Goal: Task Accomplishment & Management: Manage account settings

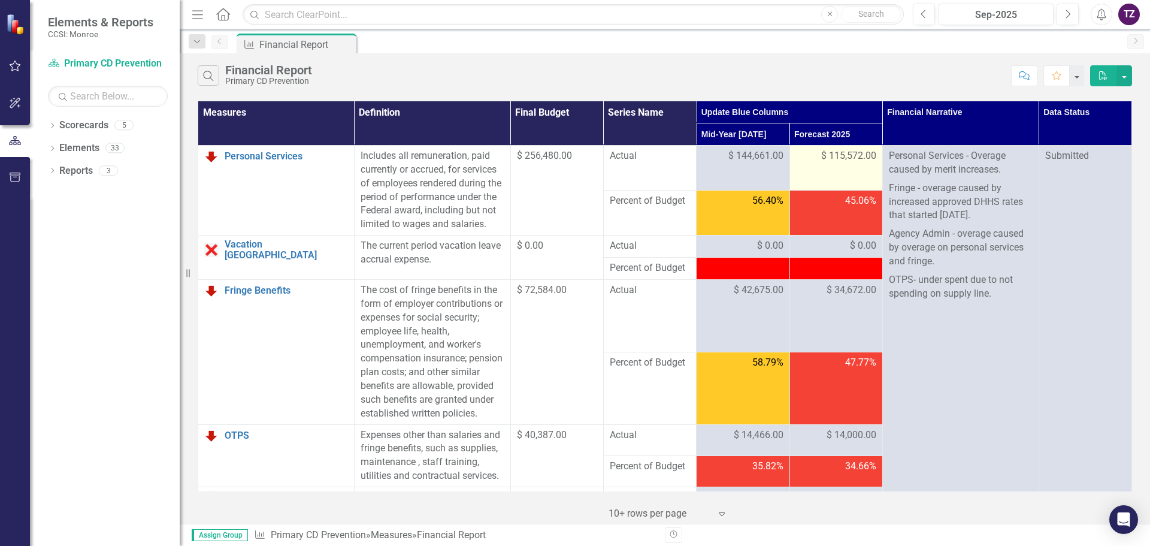
click at [851, 157] on span "$ 115,572.00" at bounding box center [848, 156] width 55 height 14
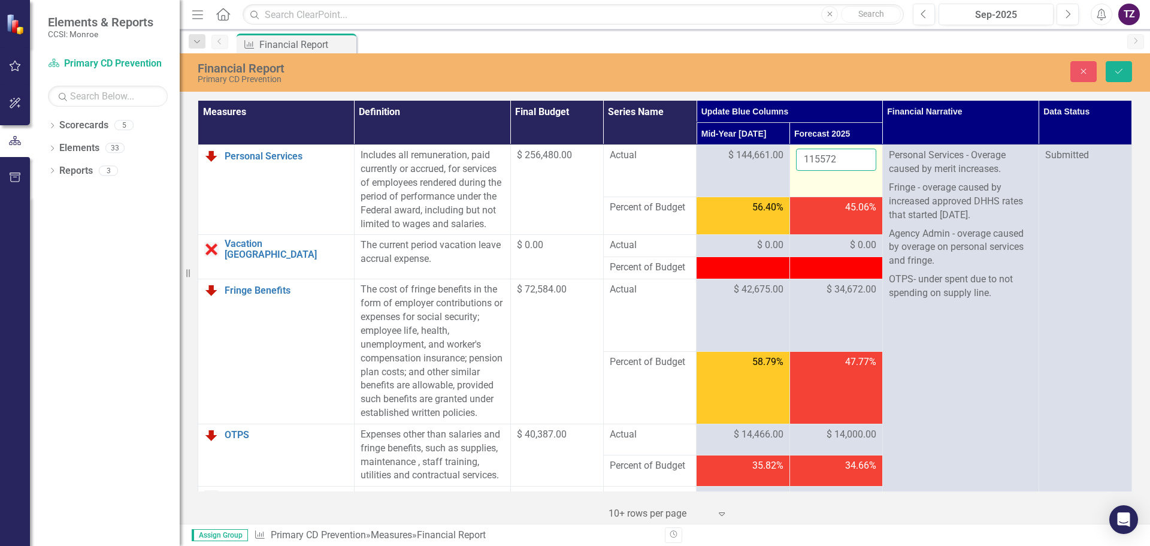
click at [837, 159] on input "115572" at bounding box center [836, 160] width 80 height 22
type input "1"
type input "115572"
click button "Save" at bounding box center [1119, 71] width 26 height 21
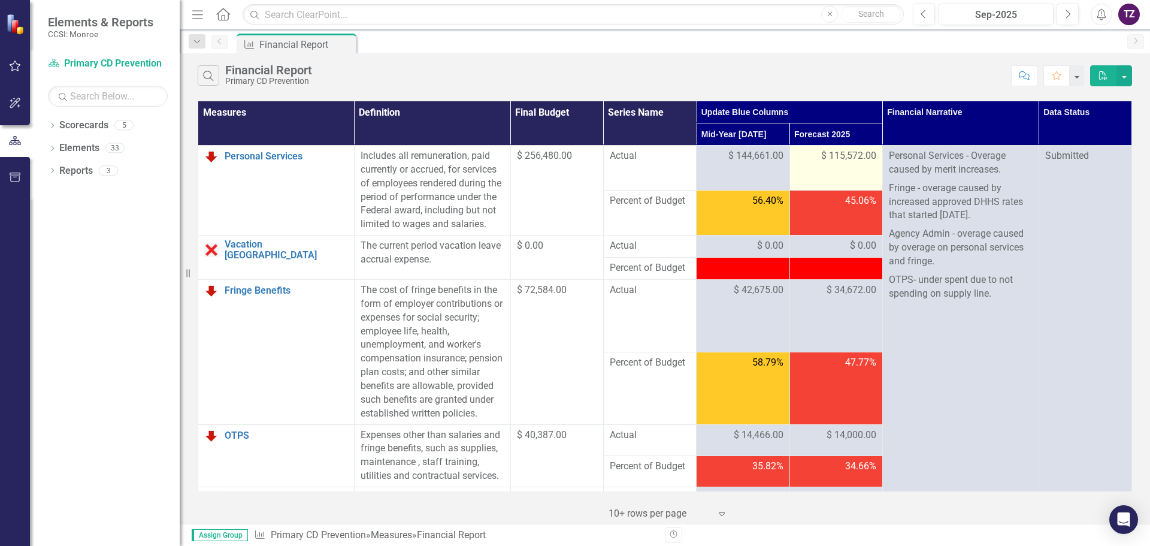
click at [841, 162] on span "$ 115,572.00" at bounding box center [848, 156] width 55 height 14
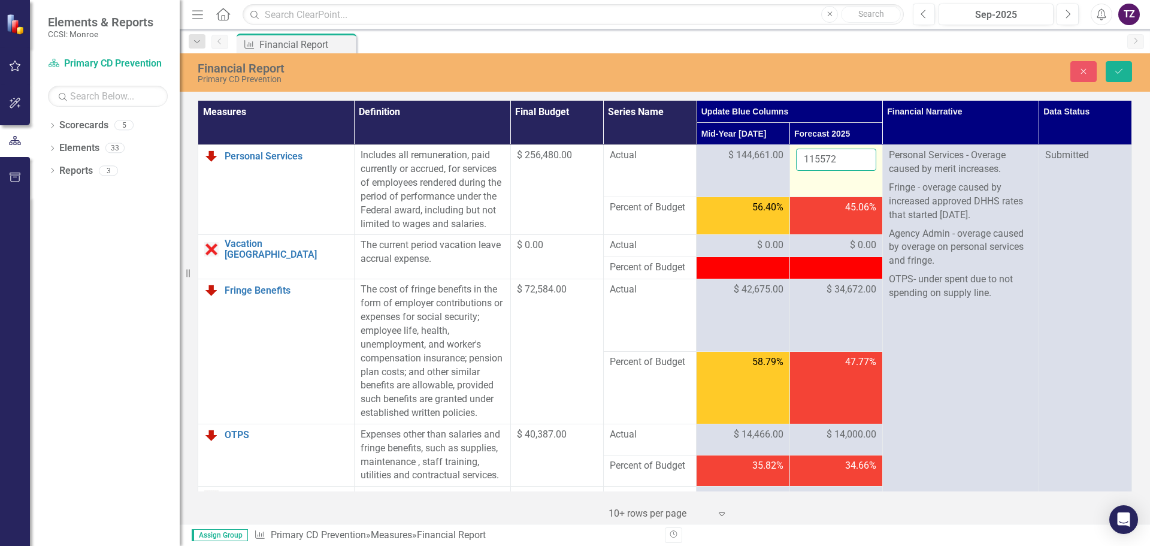
click at [839, 155] on input "115572" at bounding box center [836, 160] width 80 height 22
click at [836, 161] on input "115572" at bounding box center [836, 160] width 80 height 22
click at [831, 158] on input "115572" at bounding box center [836, 160] width 80 height 22
type input "120000"
click button "Save" at bounding box center [1119, 71] width 26 height 21
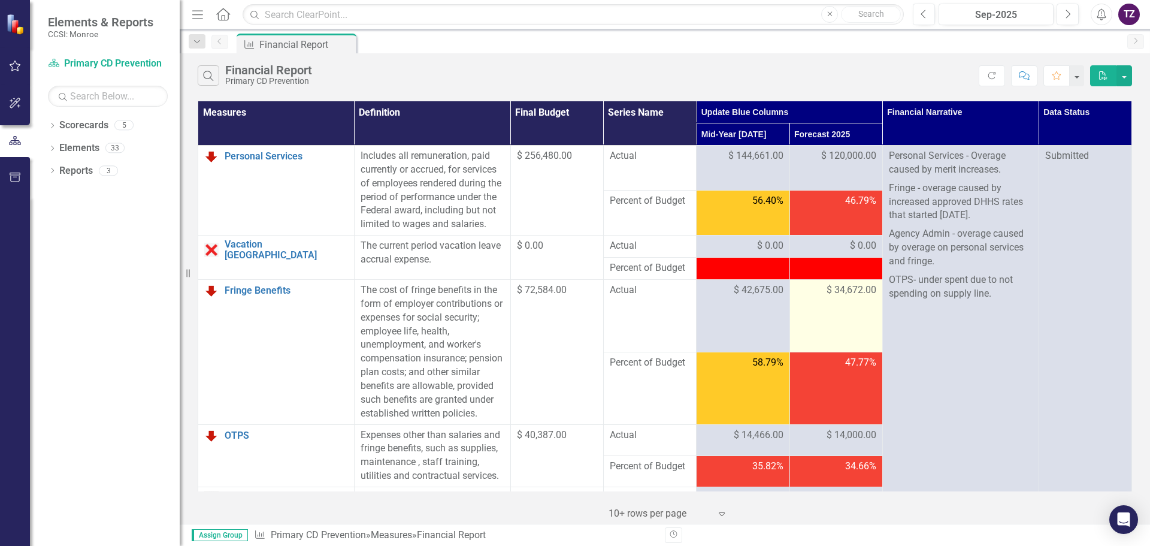
click at [842, 297] on span "$ 34,672.00" at bounding box center [852, 290] width 50 height 14
click at [843, 297] on span "$ 34,672.00" at bounding box center [852, 290] width 50 height 14
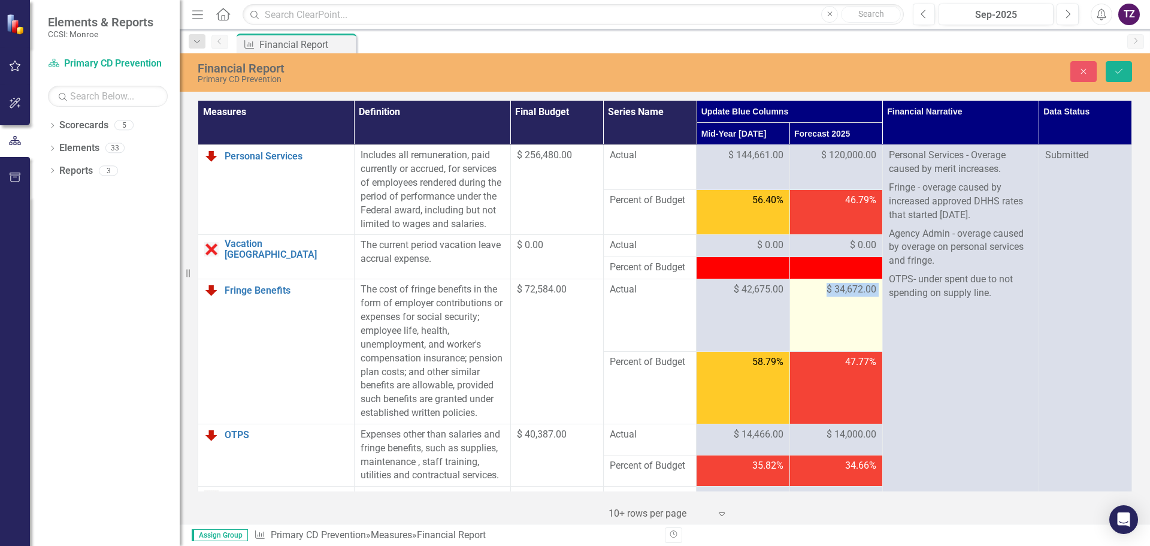
click at [843, 297] on span "$ 34,672.00" at bounding box center [852, 290] width 50 height 14
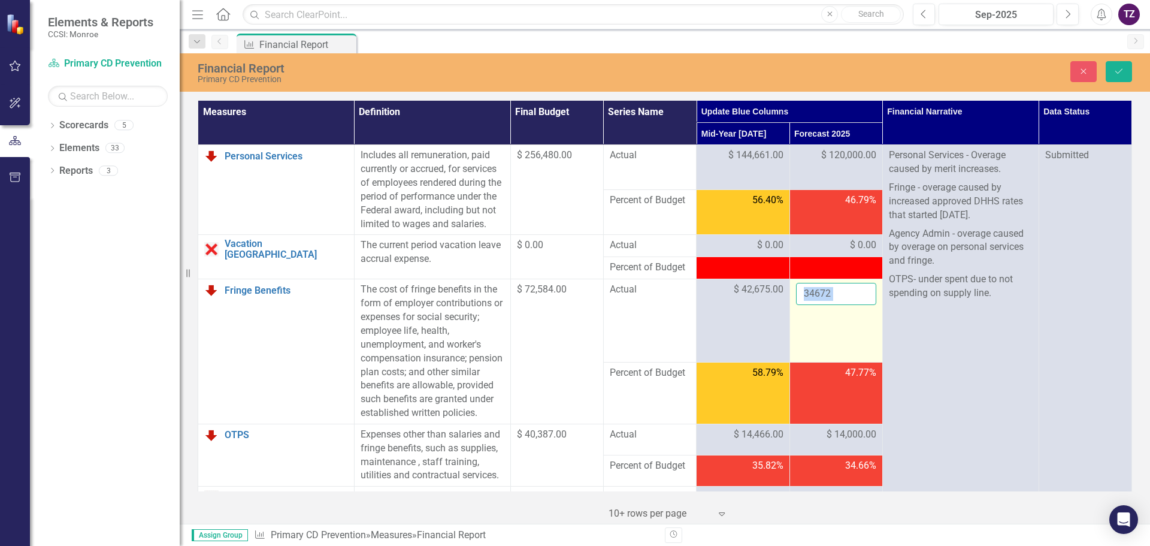
click at [836, 305] on input "34672" at bounding box center [836, 294] width 80 height 22
type input "36000"
click button "Save" at bounding box center [1119, 71] width 26 height 21
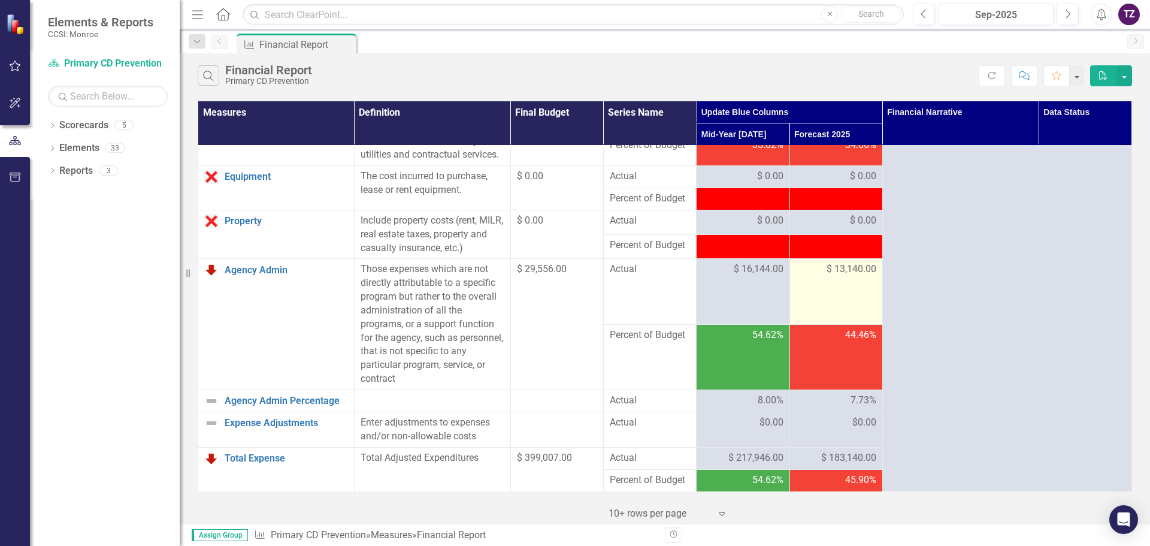
scroll to position [300, 0]
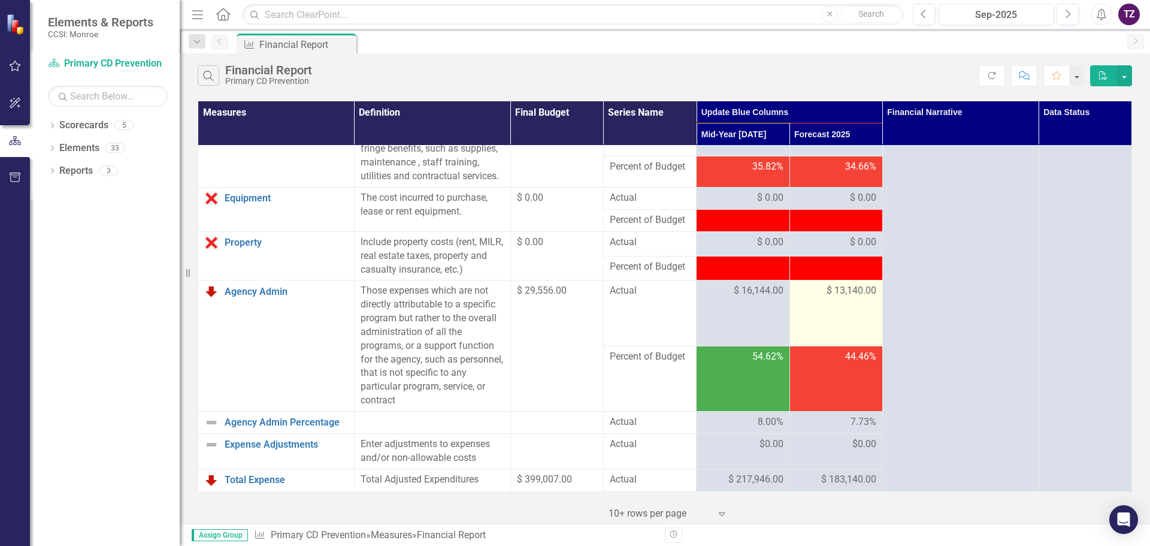
click at [846, 298] on span "$ 13,140.00" at bounding box center [852, 291] width 50 height 14
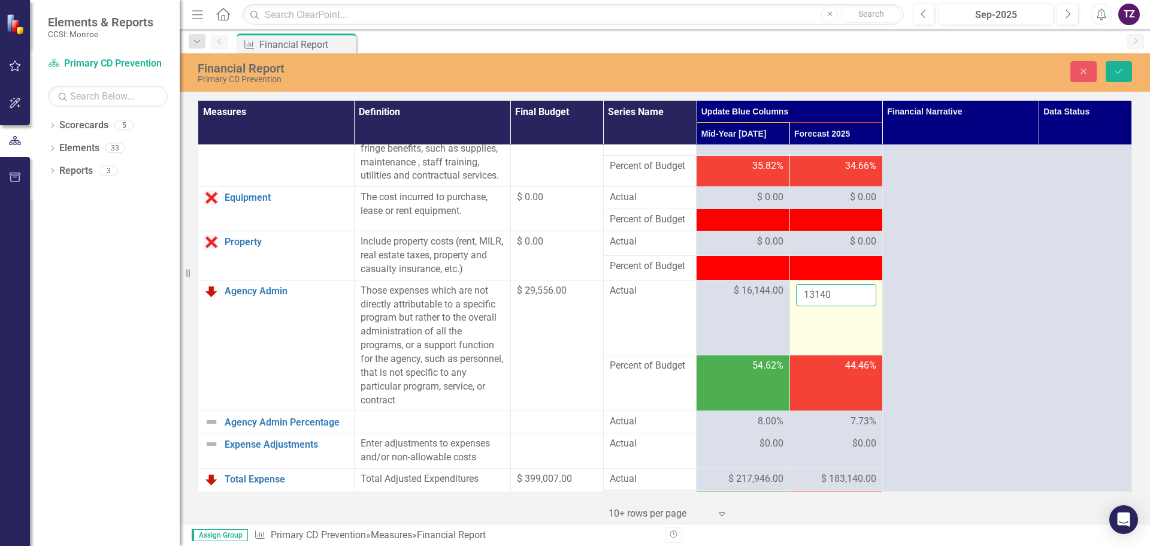
click at [827, 306] on input "13140" at bounding box center [836, 295] width 80 height 22
type input "13600"
click button "Save" at bounding box center [1119, 71] width 26 height 21
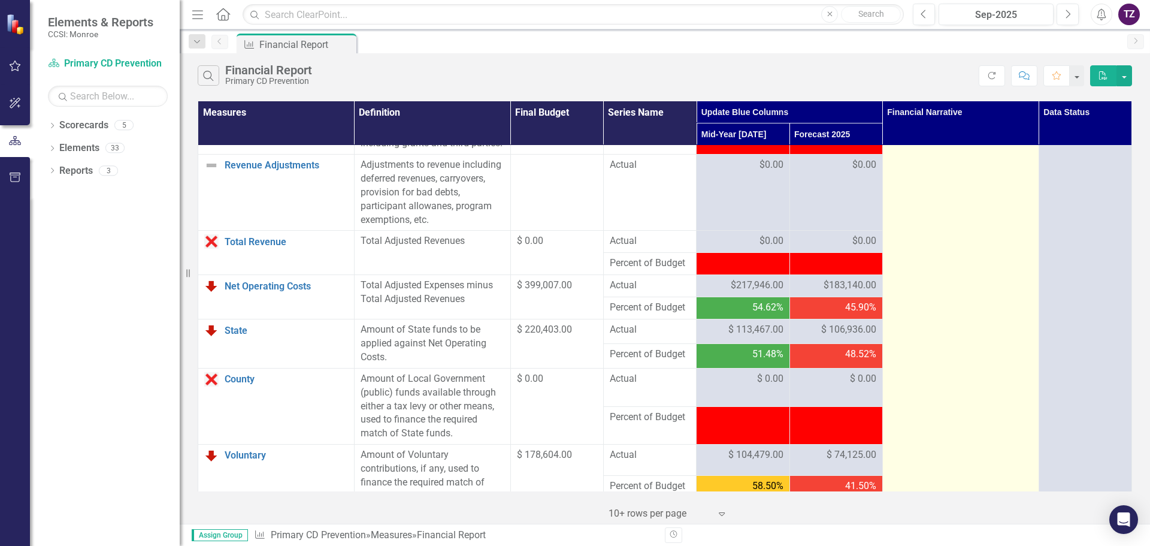
scroll to position [1258, 0]
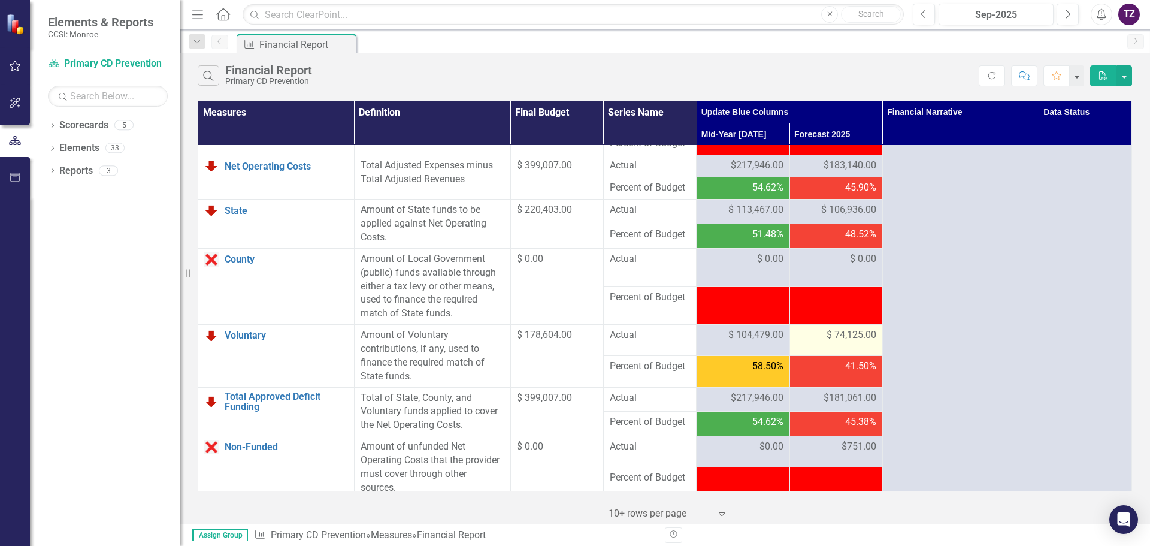
click at [854, 342] on span "$ 74,125.00" at bounding box center [852, 335] width 50 height 14
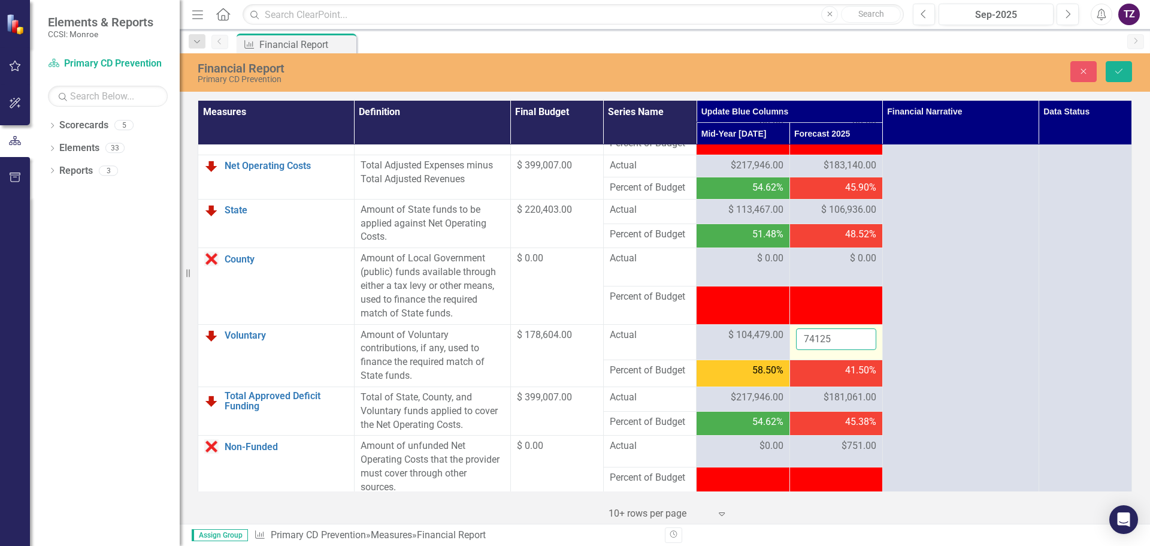
click at [834, 350] on input "74125" at bounding box center [836, 339] width 80 height 22
type input "7"
click button "Save" at bounding box center [1119, 71] width 26 height 21
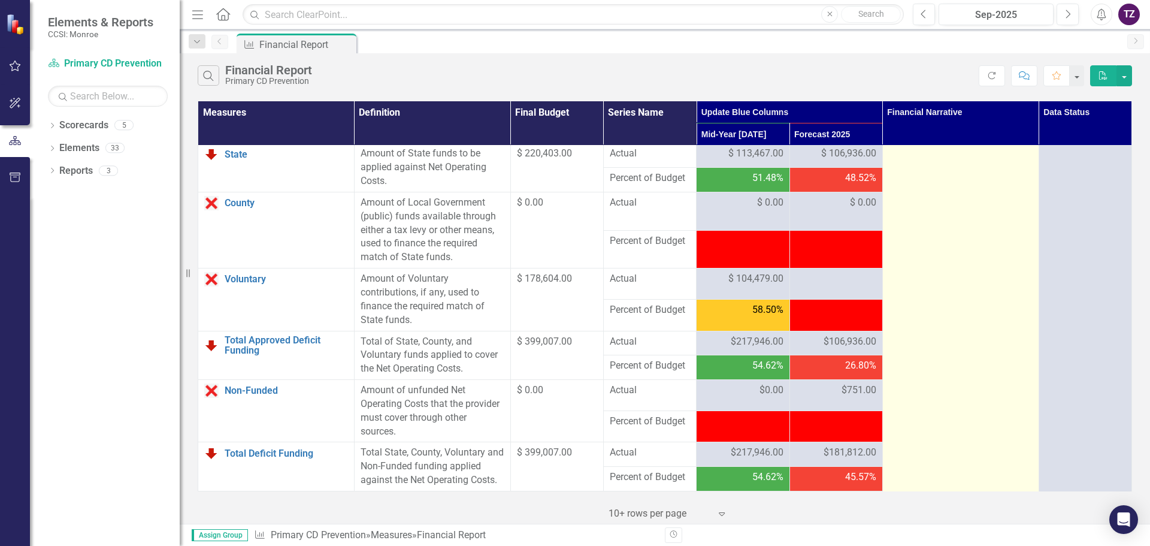
scroll to position [1330, 0]
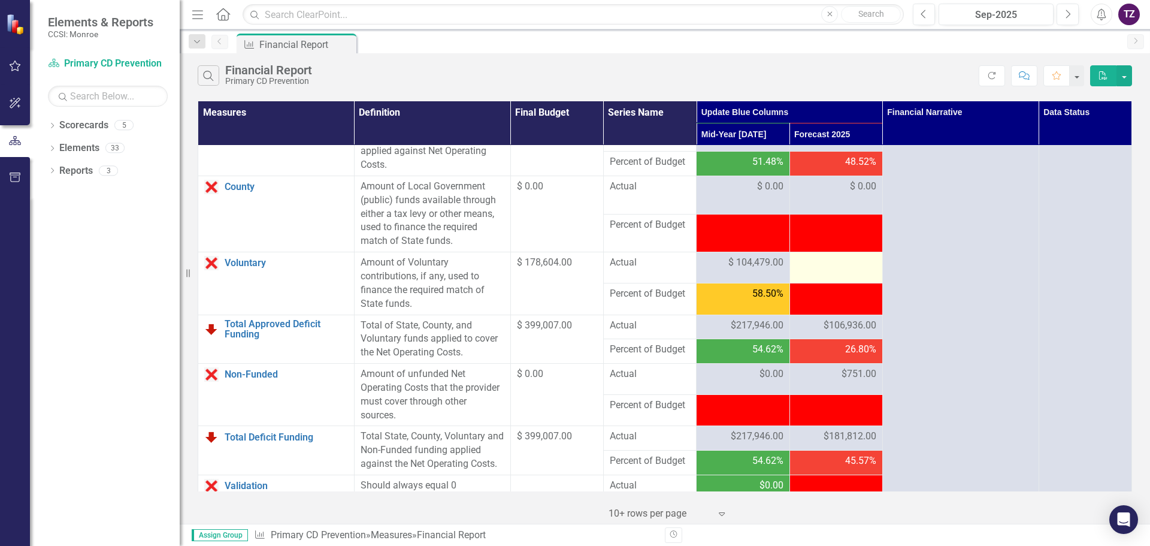
click at [822, 270] on div at bounding box center [836, 263] width 80 height 14
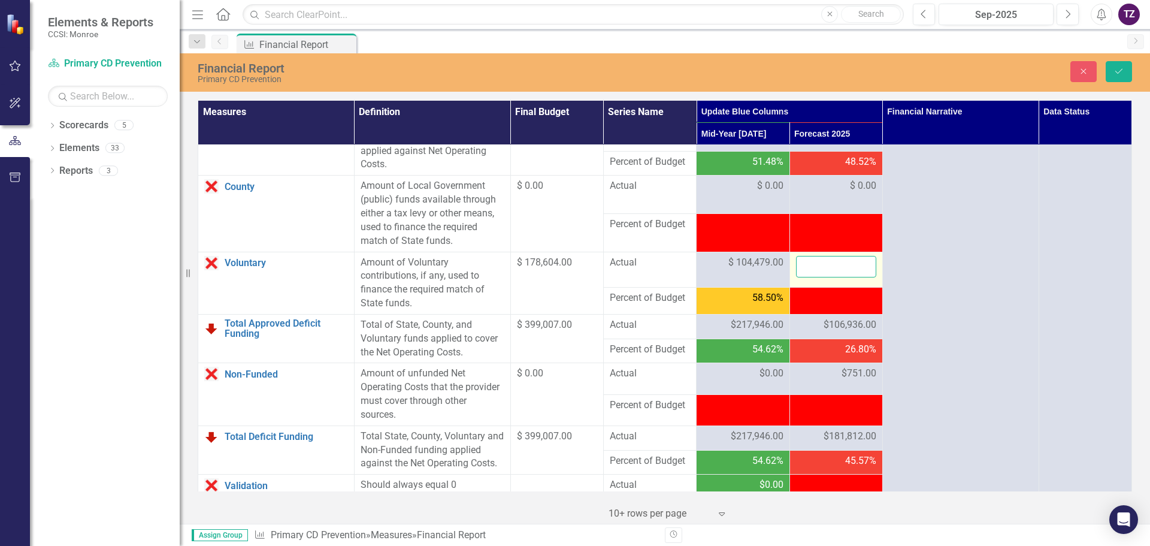
click at [829, 278] on input "number" at bounding box center [836, 267] width 80 height 22
type input "76204"
click button "Save" at bounding box center [1119, 71] width 26 height 21
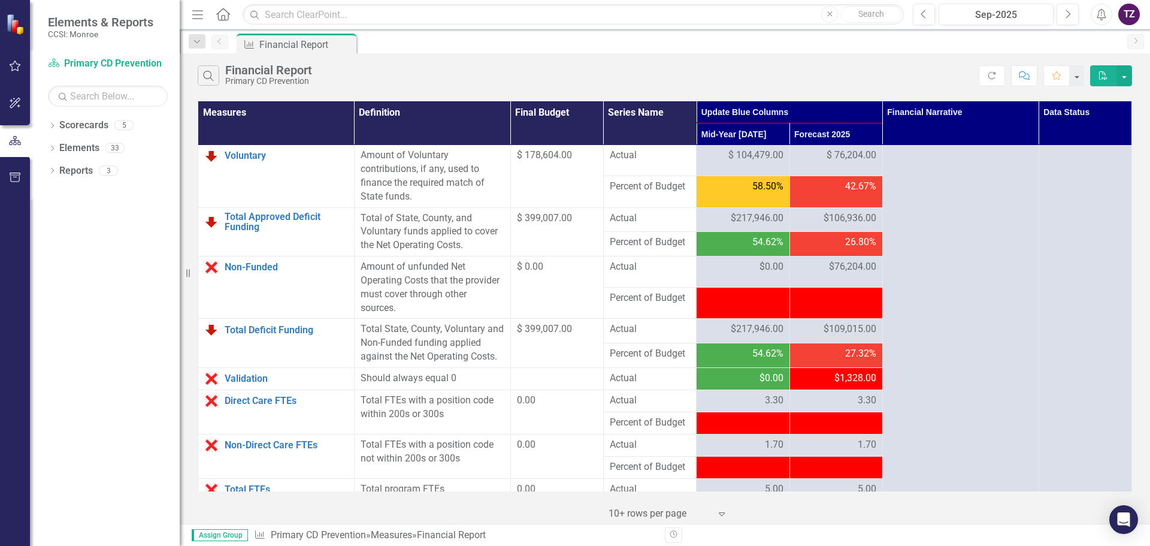
scroll to position [1378, 0]
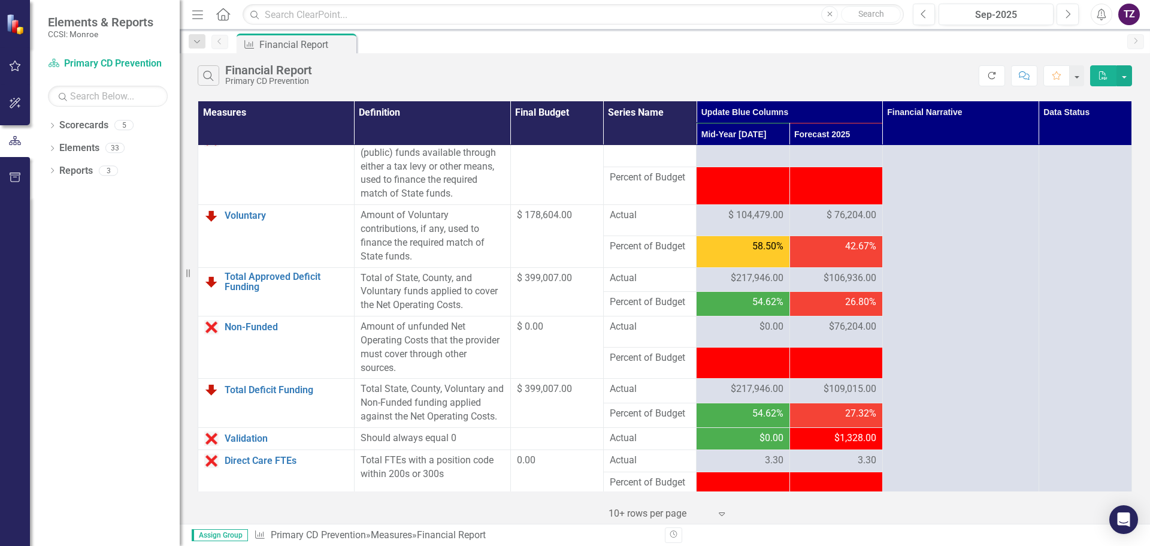
click at [993, 78] on icon "button" at bounding box center [991, 75] width 7 height 7
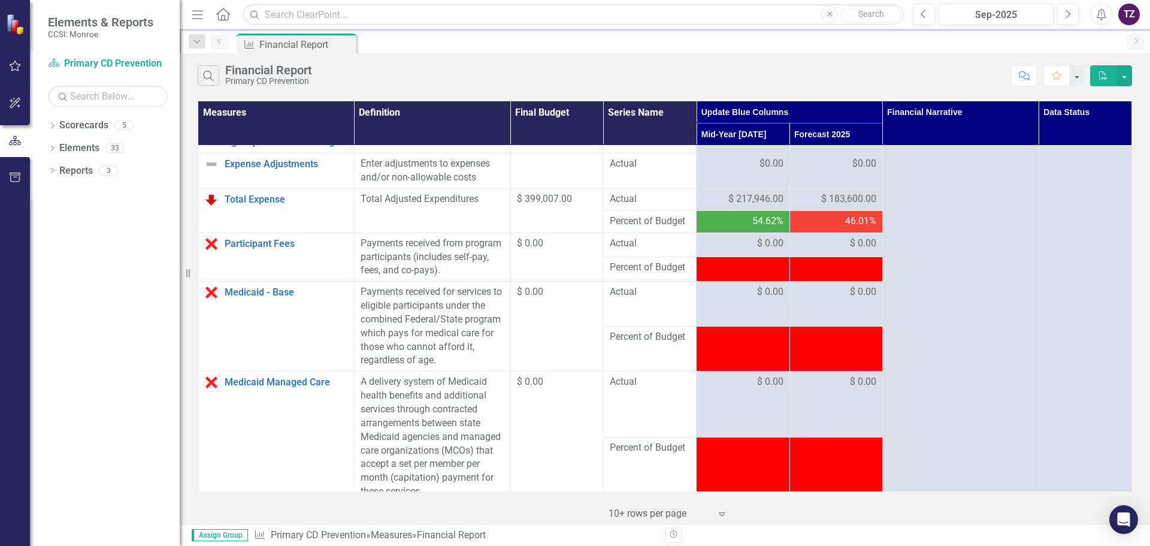
scroll to position [552, 0]
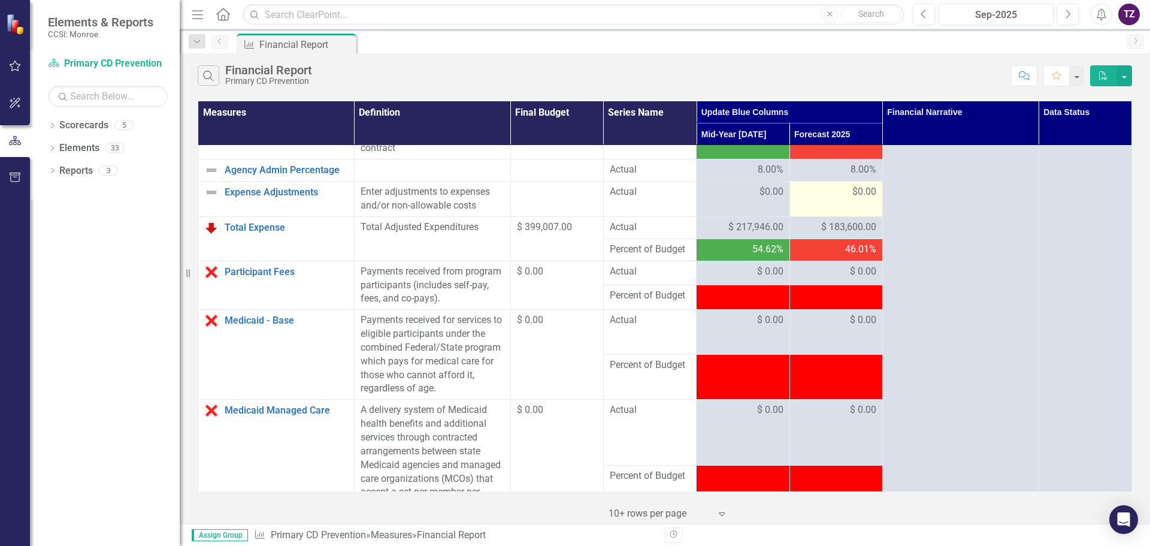
click at [828, 199] on div "$0.00" at bounding box center [836, 192] width 80 height 14
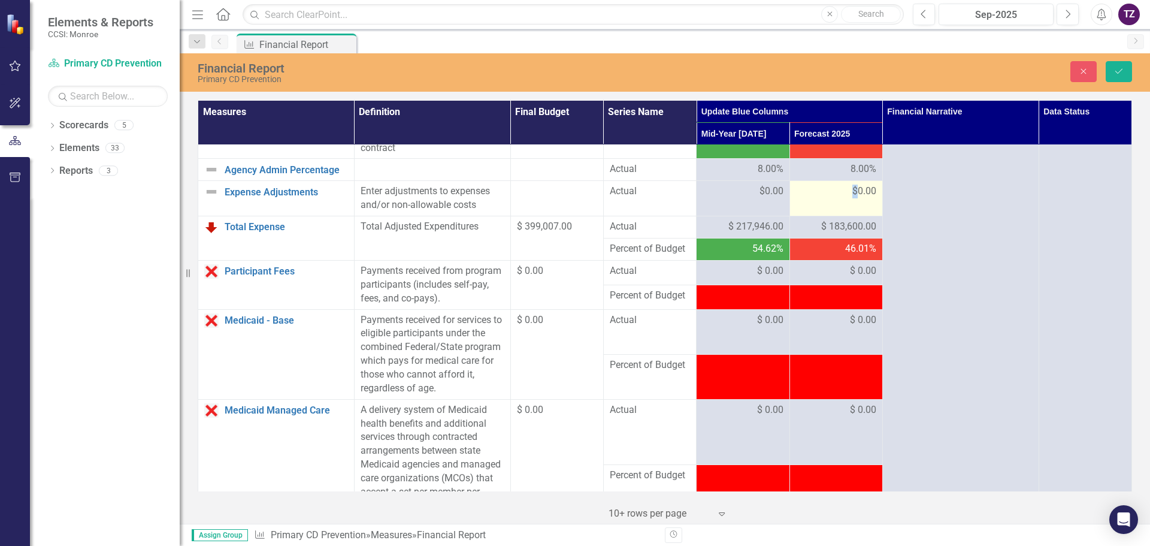
click at [828, 198] on div "$0.00" at bounding box center [836, 192] width 80 height 14
click at [1121, 76] on button "Save" at bounding box center [1119, 71] width 26 height 21
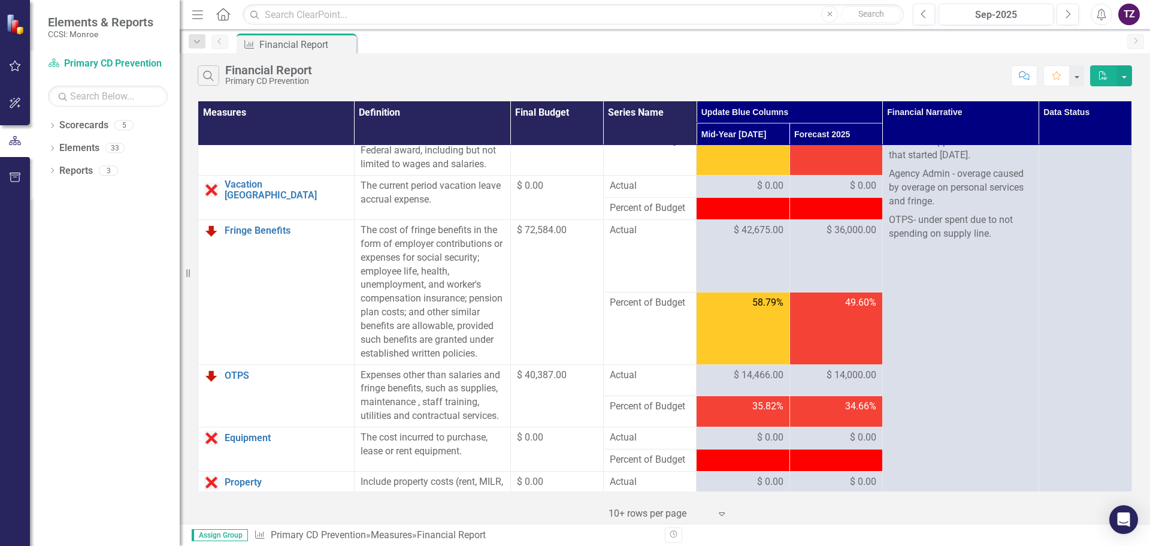
scroll to position [0, 0]
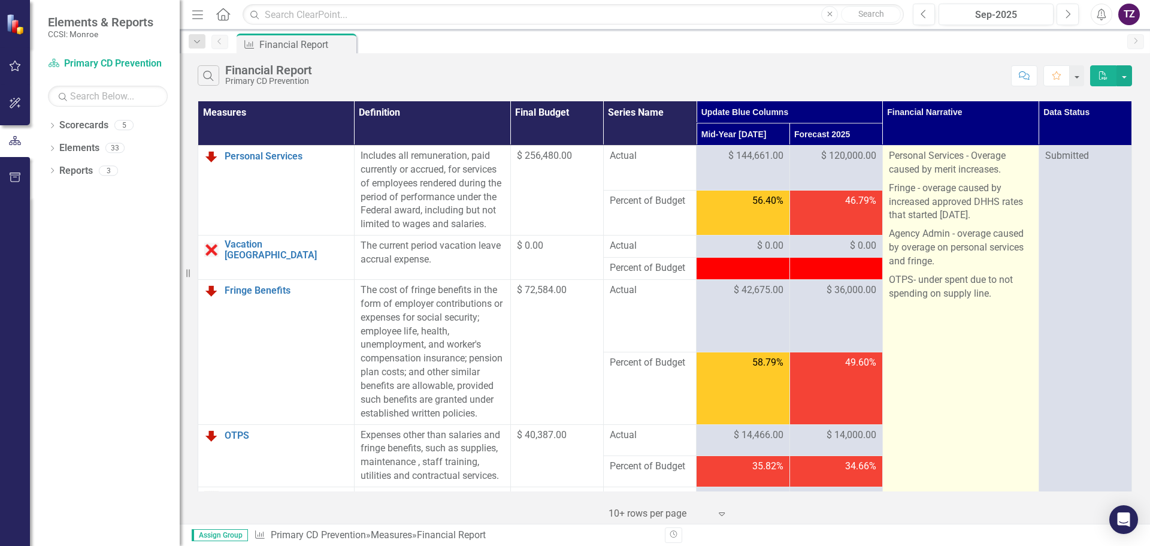
click at [929, 164] on p "Personal Services - Overage caused by merit increases." at bounding box center [961, 164] width 144 height 30
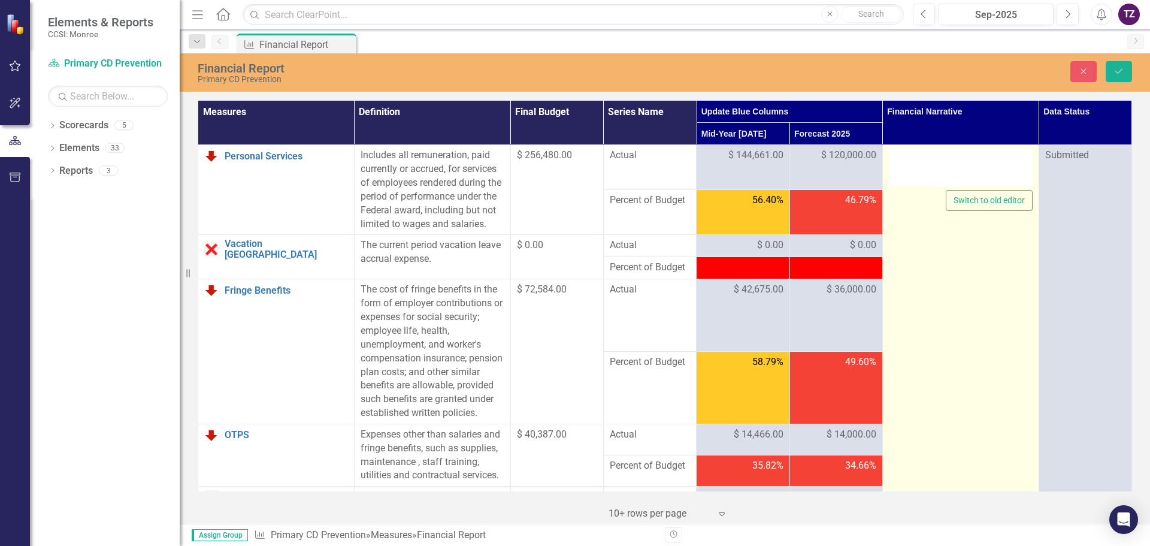
type textarea "<p>Personal Services - Overage caused by merit increases.&nbsp;</p> <p>Fringe -…"
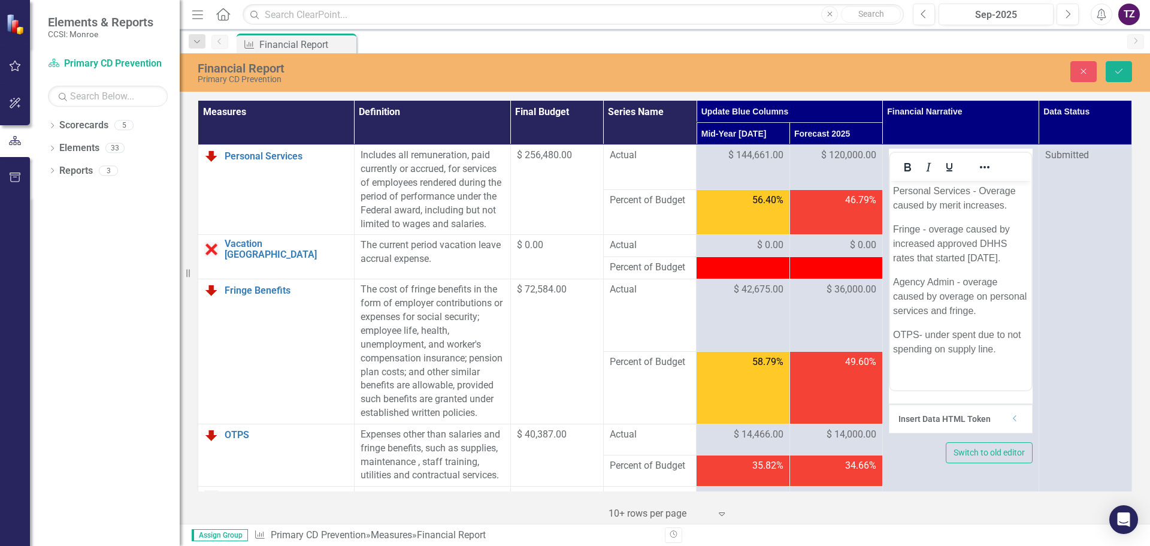
click at [1006, 205] on p "Personal Services - Overage caused by merit increases." at bounding box center [960, 198] width 135 height 29
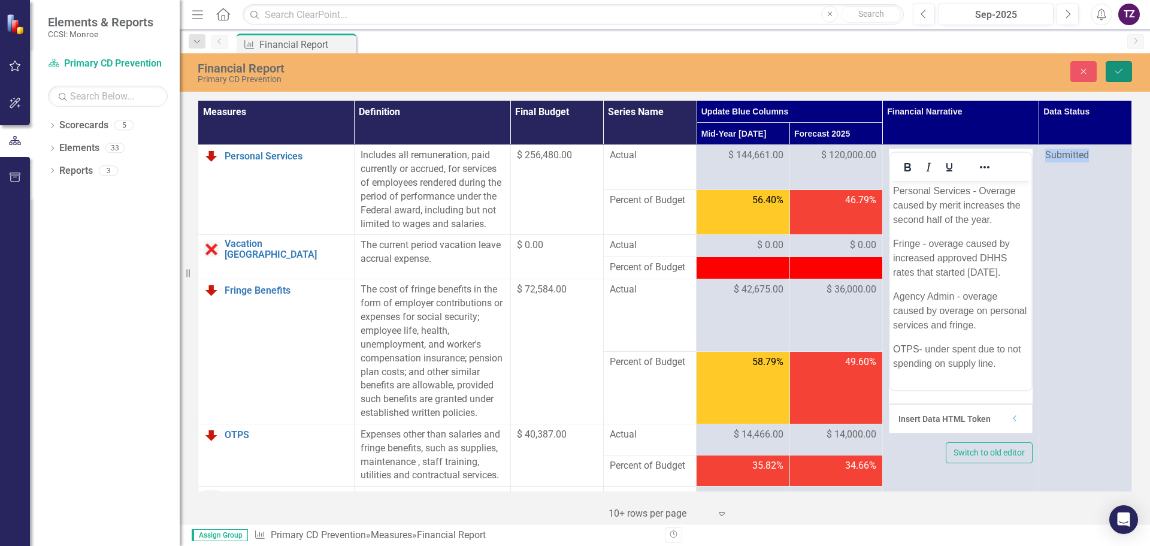
click at [1121, 68] on icon "Save" at bounding box center [1119, 71] width 11 height 8
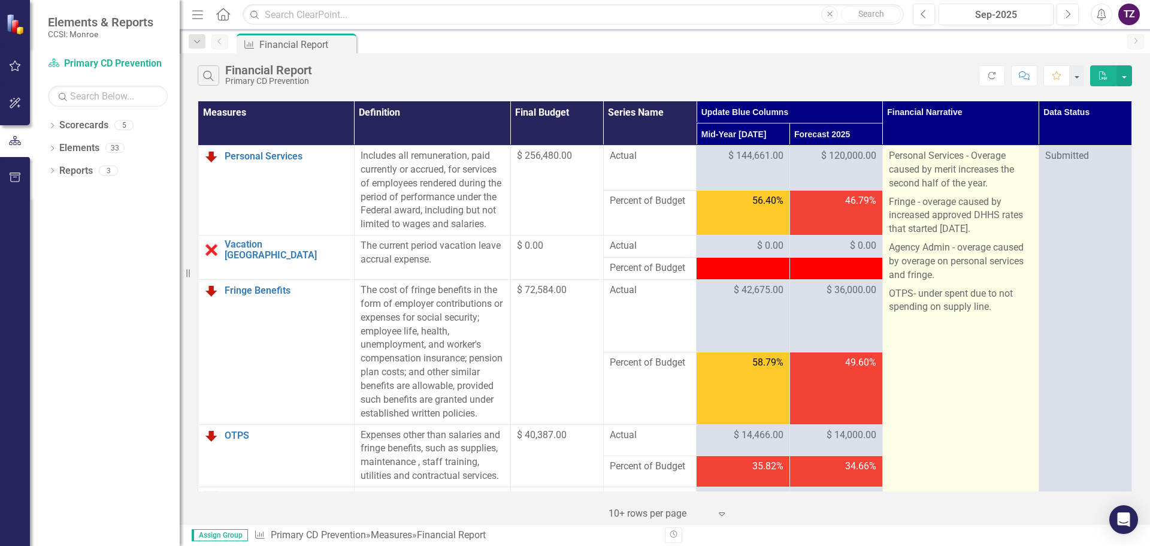
click at [889, 291] on p "OTPS- under spent due to not spending on supply line." at bounding box center [961, 301] width 144 height 32
click at [889, 292] on p "OTPS- under spent due to not spending on supply line." at bounding box center [961, 301] width 144 height 32
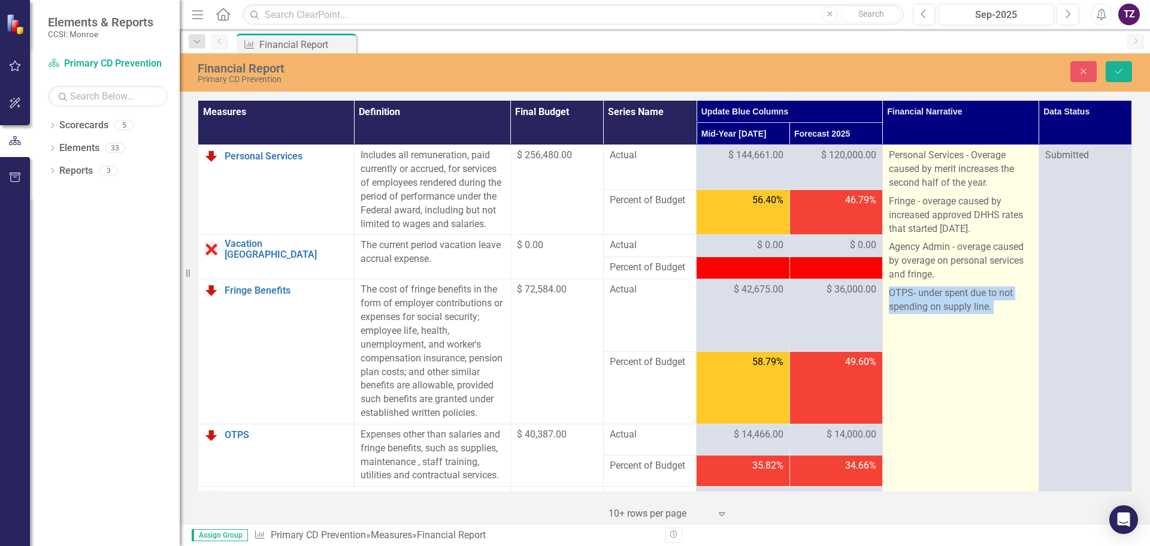
click at [889, 292] on p "OTPS- under spent due to not spending on supply line." at bounding box center [961, 300] width 144 height 32
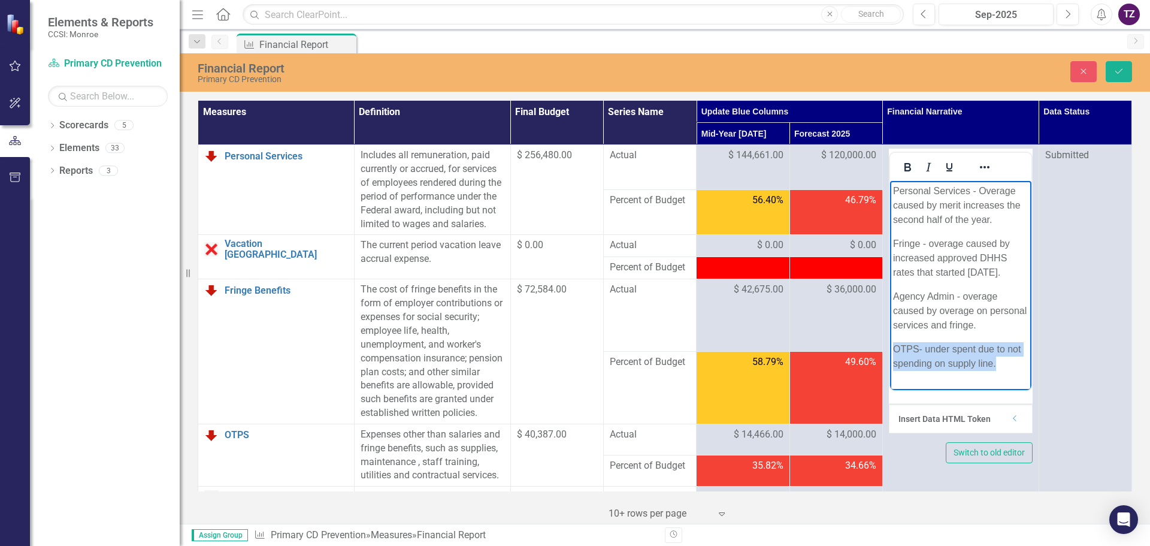
drag, startPoint x: 891, startPoint y: 359, endPoint x: 1015, endPoint y: 376, distance: 125.1
click at [1015, 376] on body "Personal Services - Overage caused by merit increases the second half of the ye…" at bounding box center [960, 294] width 141 height 226
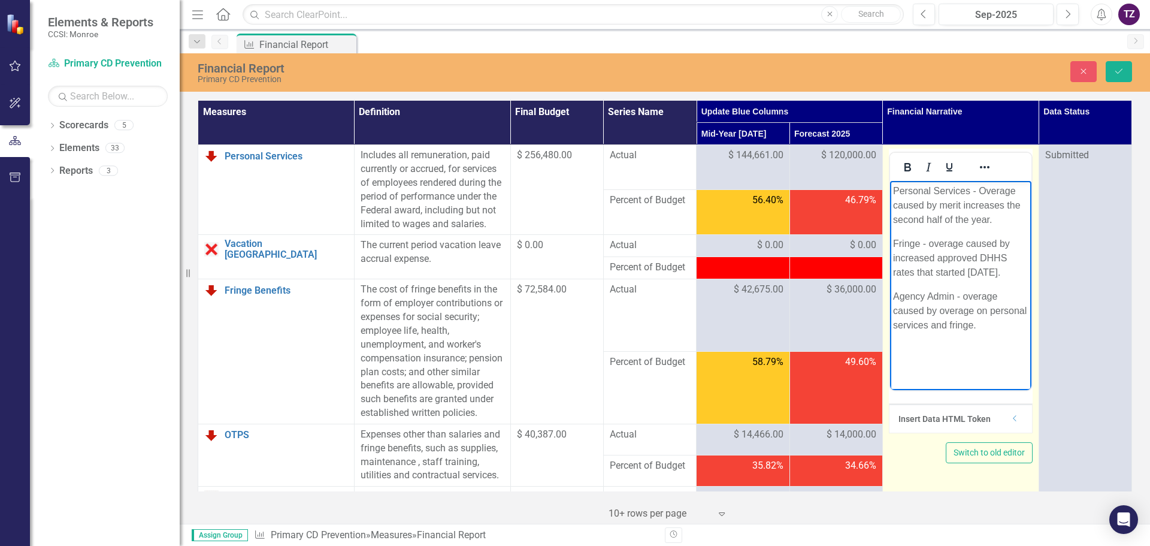
click at [891, 309] on body "Personal Services - Overage caused by merit increases the second half of the ye…" at bounding box center [960, 287] width 141 height 212
click at [898, 304] on p "Rich Text Area. Press ALT-0 for help." at bounding box center [960, 296] width 135 height 14
click at [894, 294] on p "Agency Admin - overage caused by overage on personal services and fringe." at bounding box center [960, 307] width 135 height 43
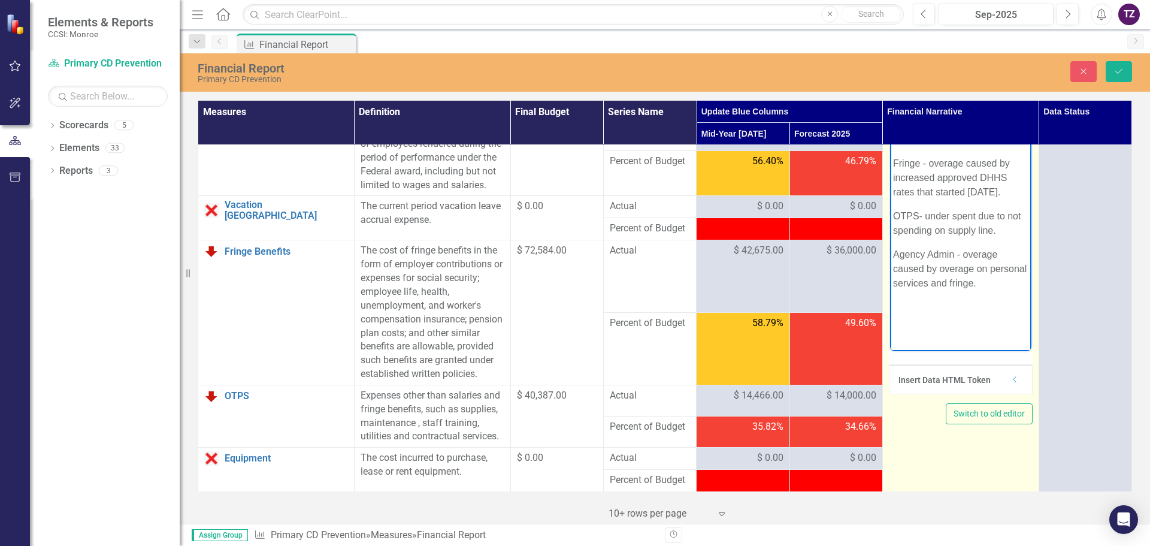
scroll to position [60, 0]
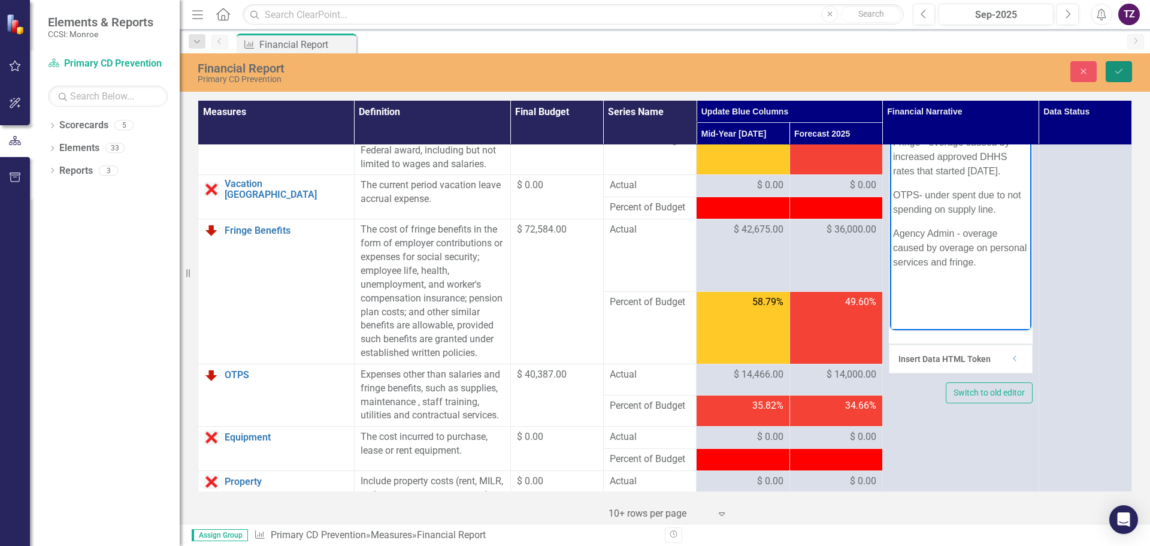
click at [1117, 72] on icon "submit" at bounding box center [1118, 71] width 7 height 5
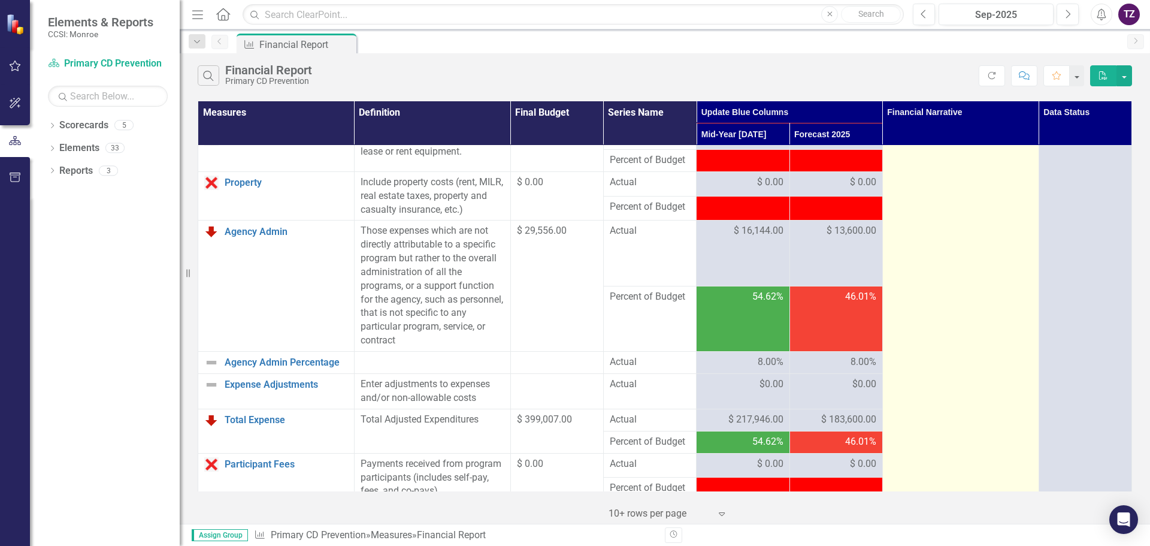
scroll to position [0, 0]
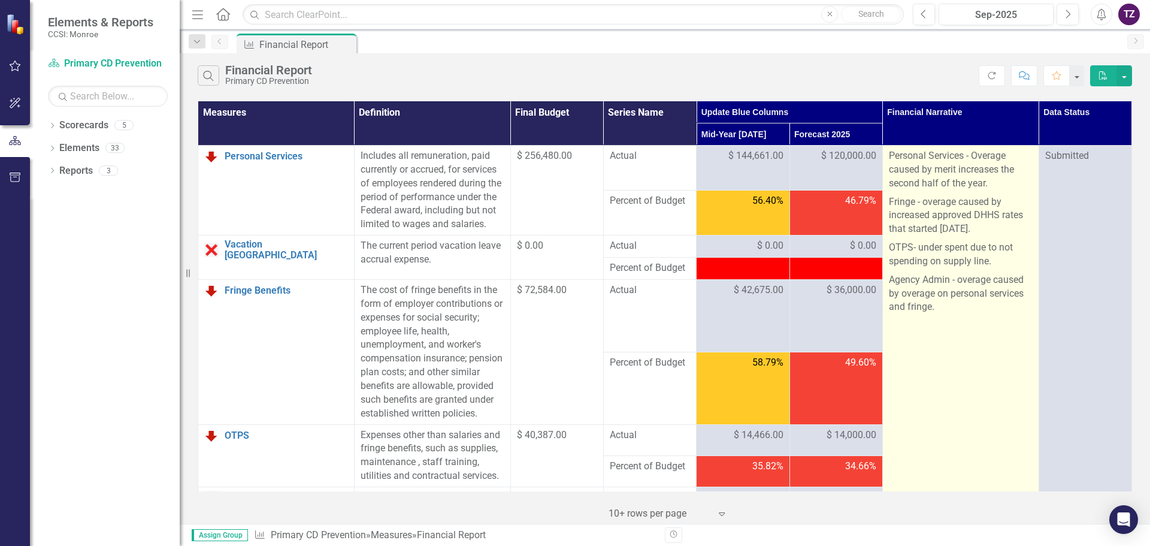
click at [951, 252] on p "OTPS- under spent due to not spending on supply line." at bounding box center [961, 254] width 144 height 32
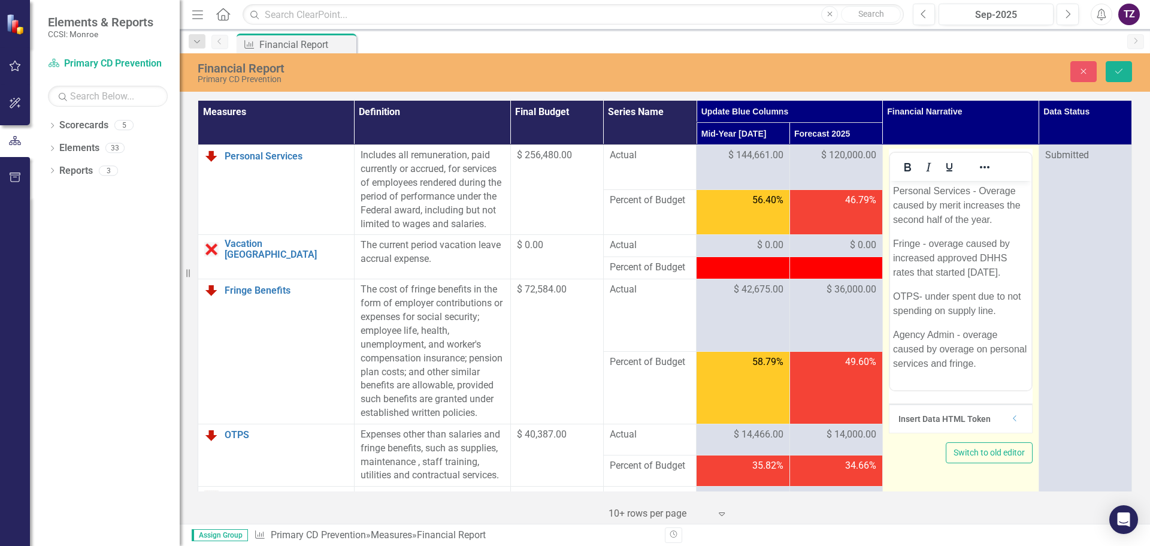
click at [946, 318] on p "OTPS- under spent due to not spending on supply line." at bounding box center [960, 303] width 135 height 29
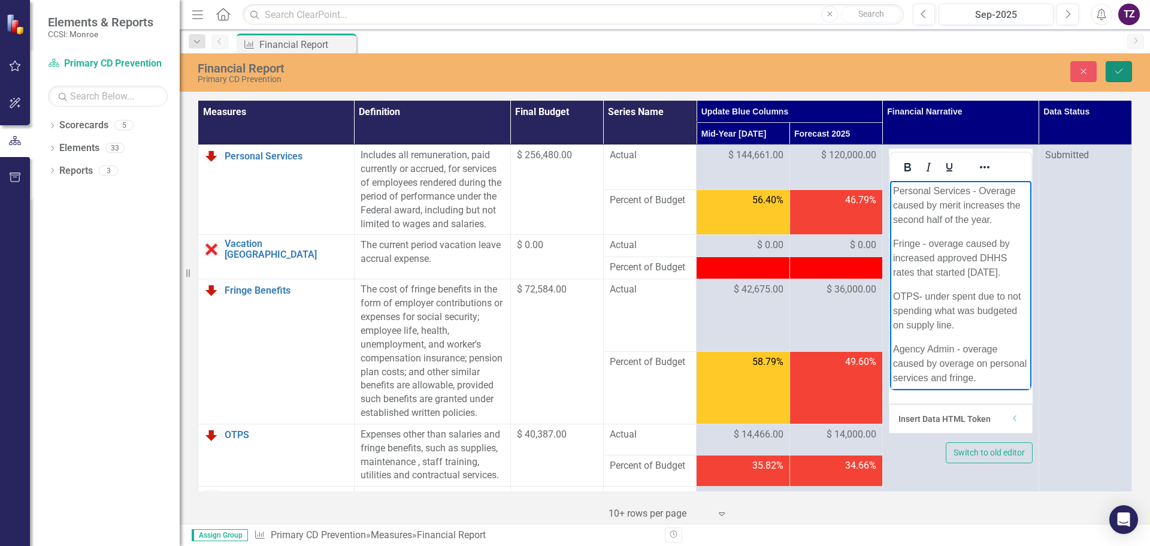
click at [1116, 72] on icon "Save" at bounding box center [1119, 71] width 11 height 8
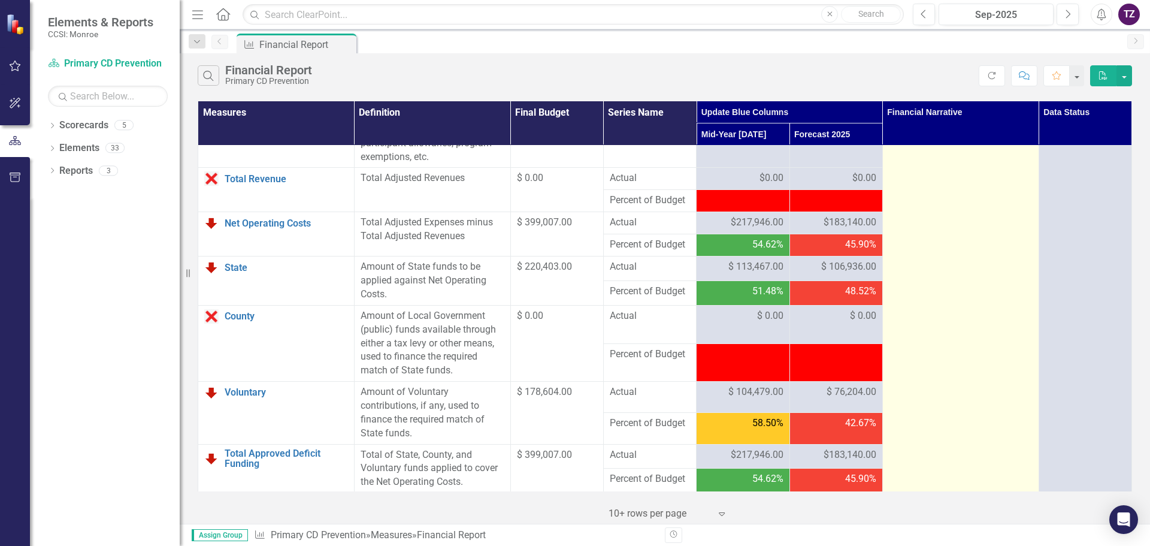
scroll to position [1198, 0]
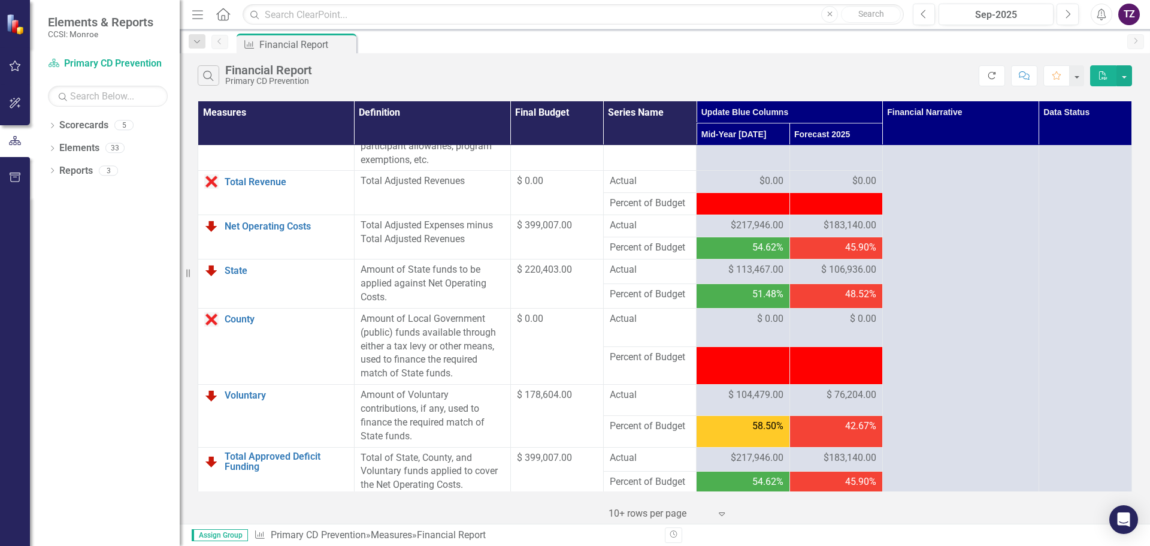
click at [988, 74] on icon "Refresh" at bounding box center [992, 75] width 11 height 8
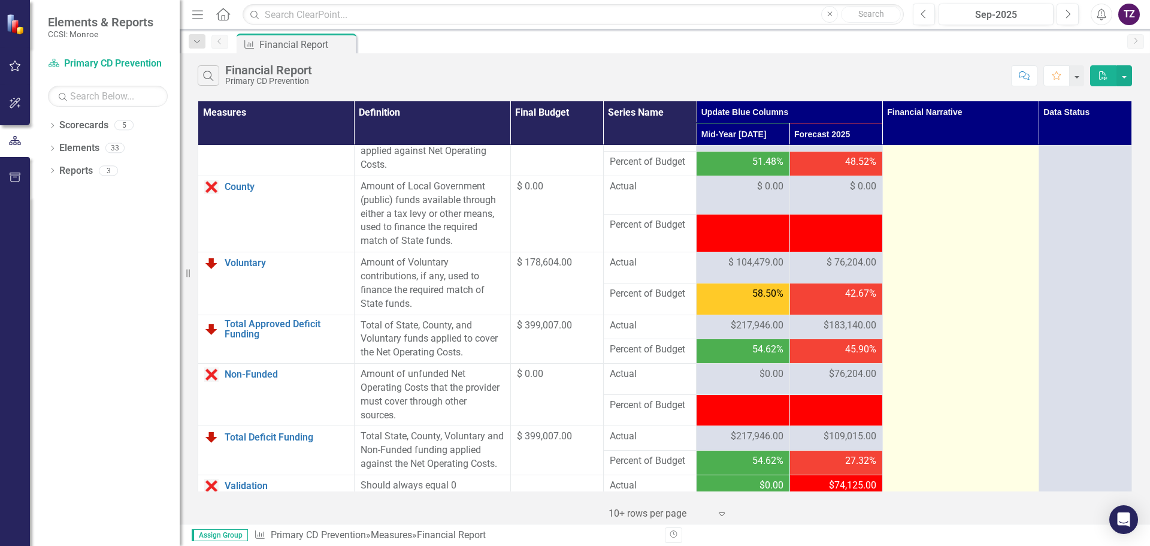
scroll to position [1390, 0]
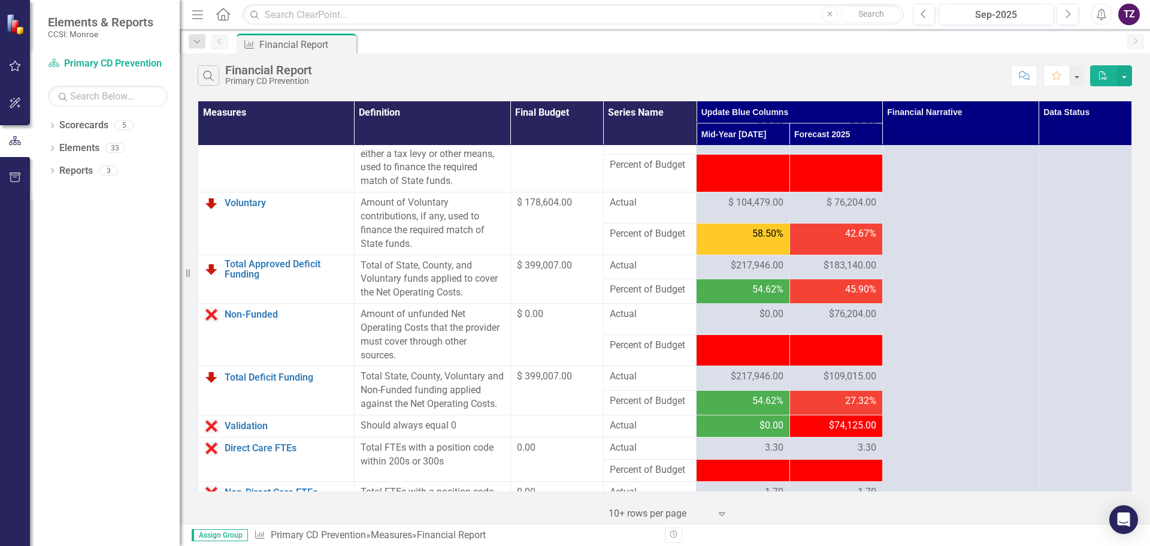
click at [849, 321] on span "$76,204.00" at bounding box center [852, 314] width 47 height 14
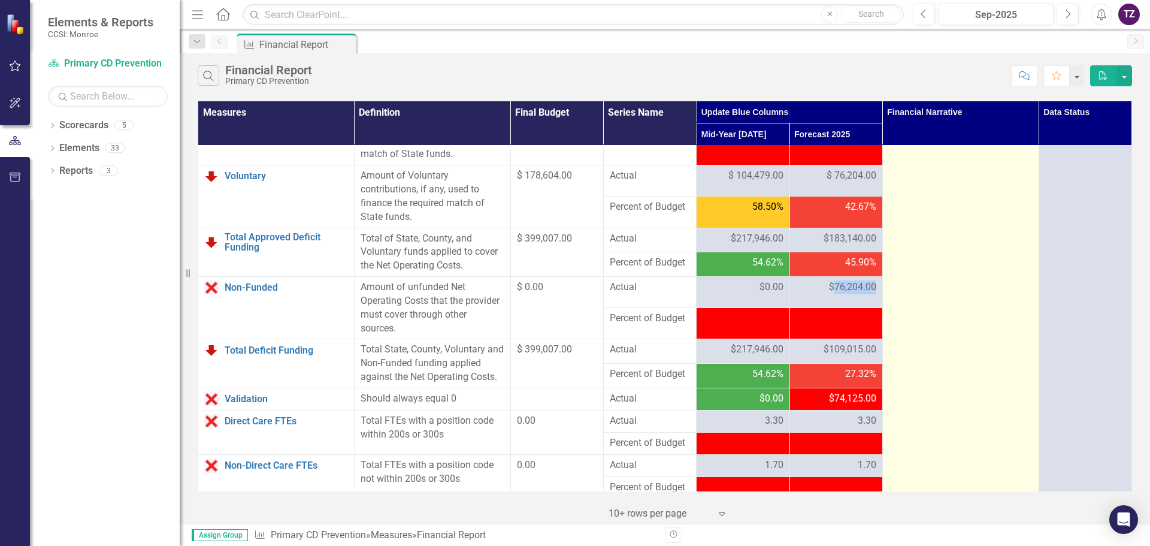
scroll to position [1450, 0]
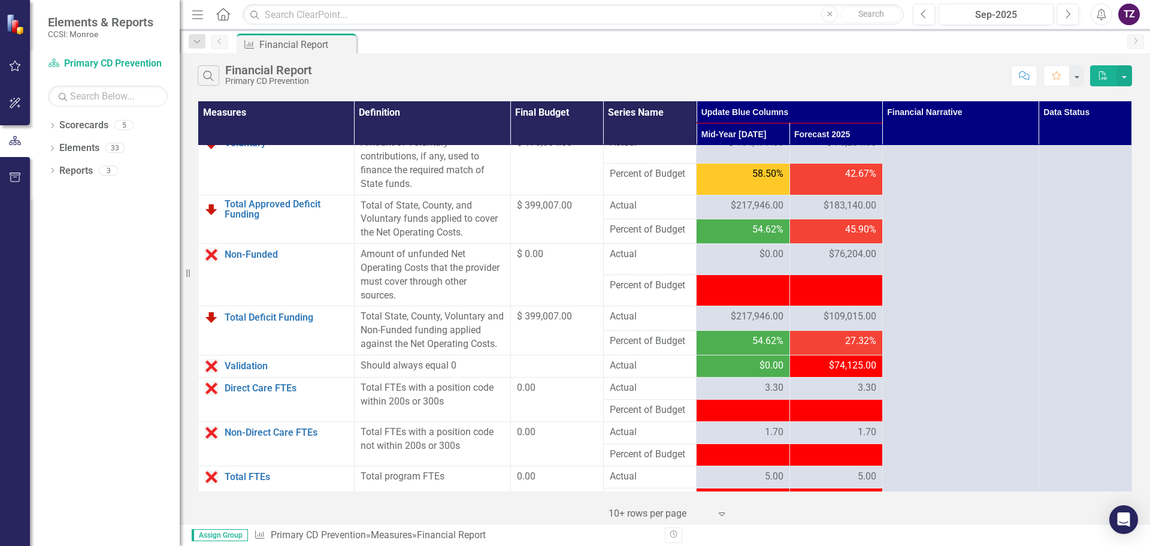
click at [812, 275] on td "$76,204.00" at bounding box center [836, 259] width 93 height 31
click at [857, 373] on span "$74,125.00" at bounding box center [852, 366] width 47 height 14
click at [840, 373] on span "$74,125.00" at bounding box center [852, 366] width 47 height 14
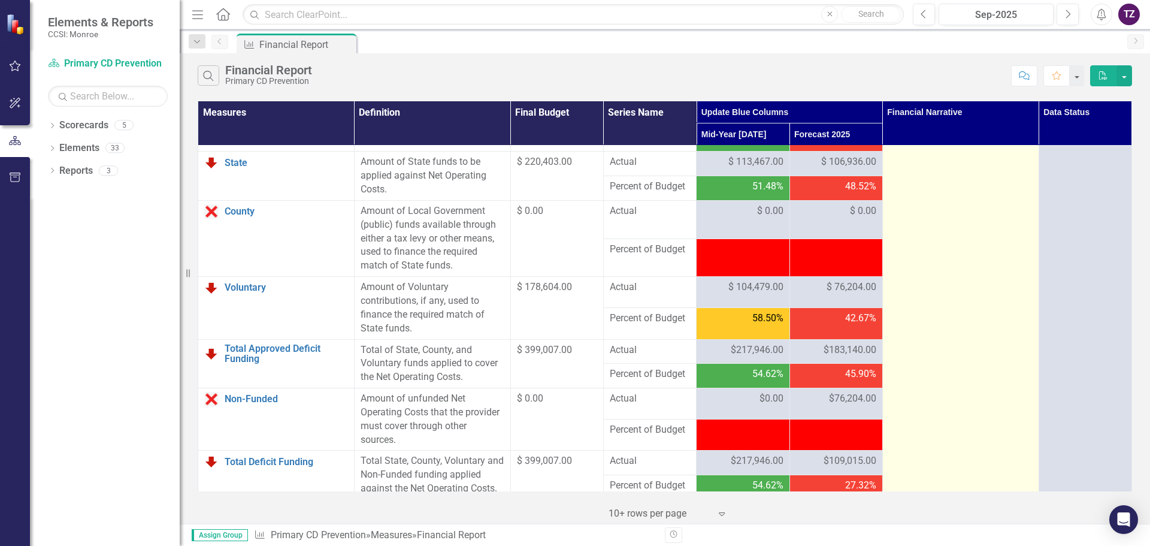
scroll to position [1318, 0]
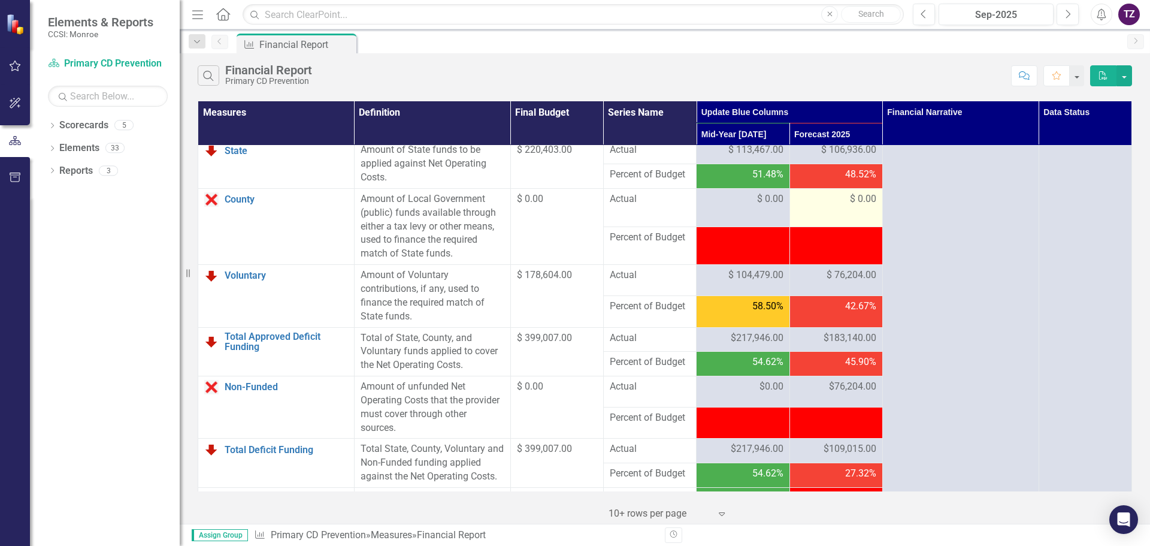
click at [842, 206] on div "$ 0.00" at bounding box center [836, 199] width 80 height 14
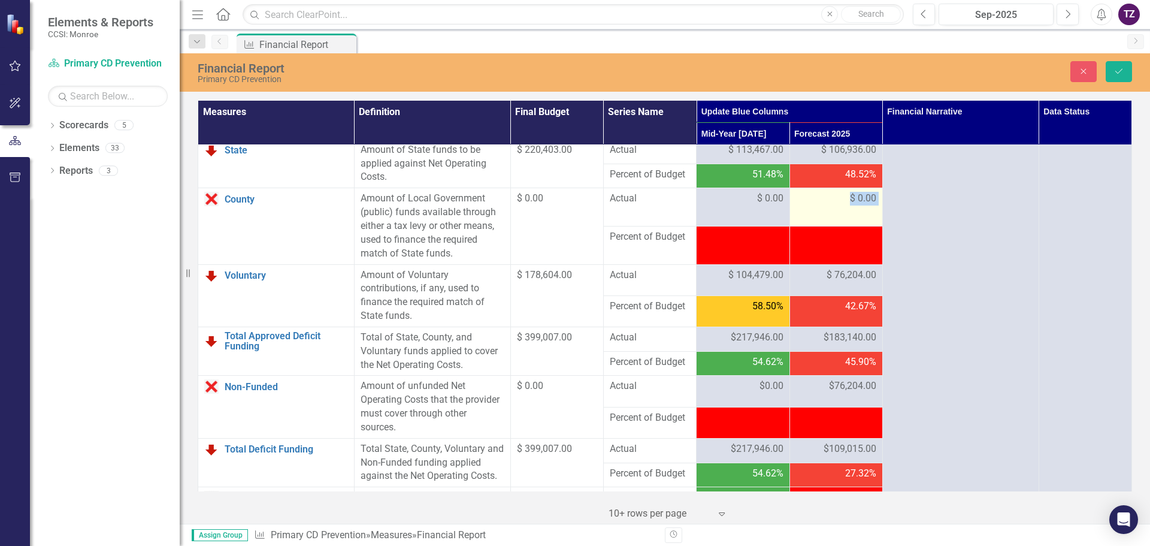
click at [842, 205] on div "$ 0.00" at bounding box center [836, 199] width 80 height 14
click at [1120, 71] on icon "Save" at bounding box center [1119, 71] width 11 height 8
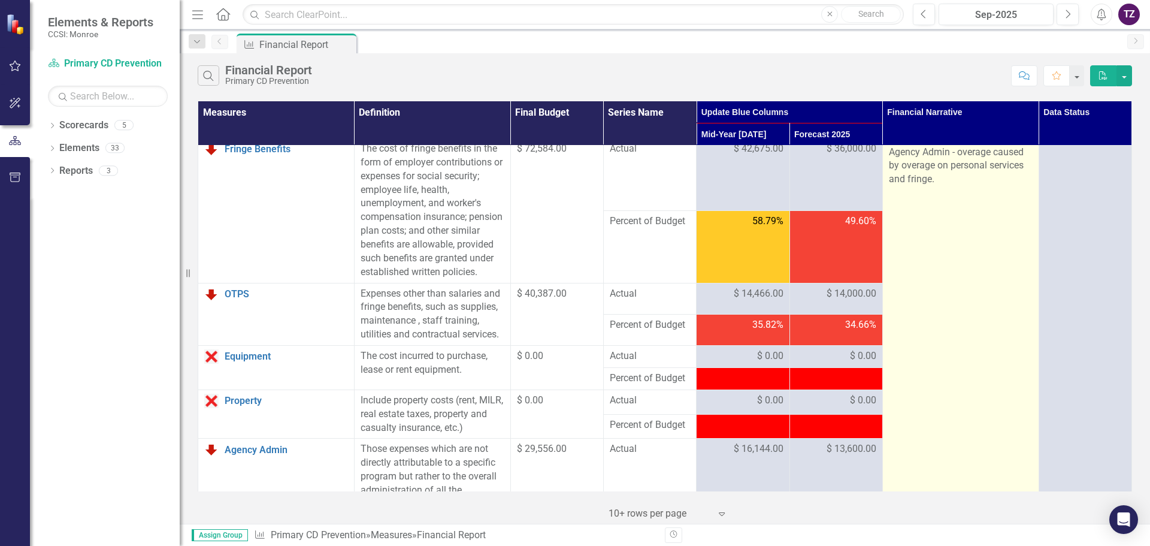
scroll to position [180, 0]
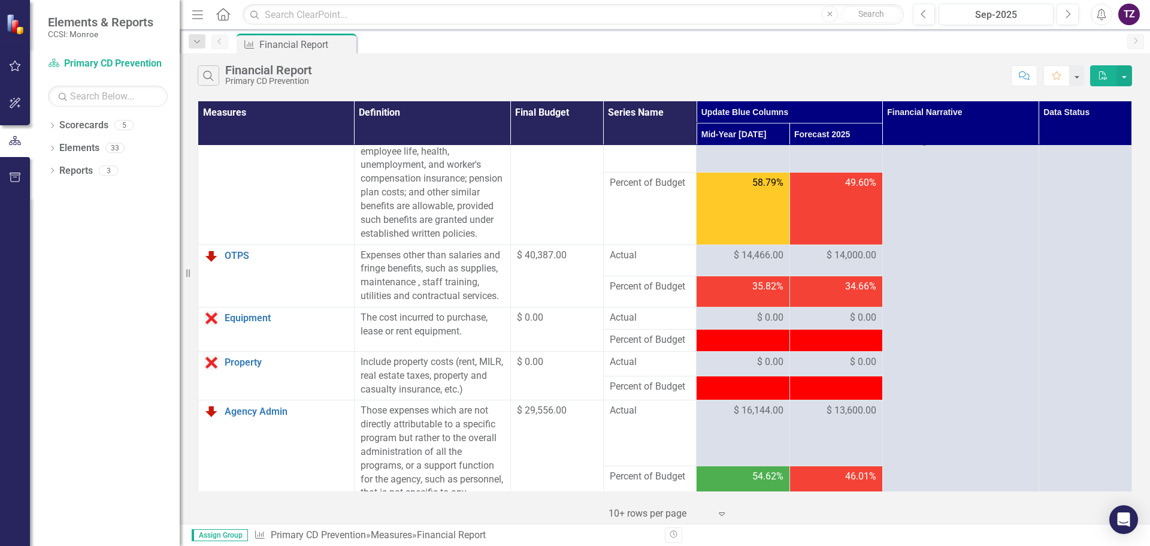
click at [1130, 17] on div "TZ" at bounding box center [1129, 15] width 22 height 22
click at [1098, 154] on link "Logout Log Out" at bounding box center [1092, 151] width 95 height 22
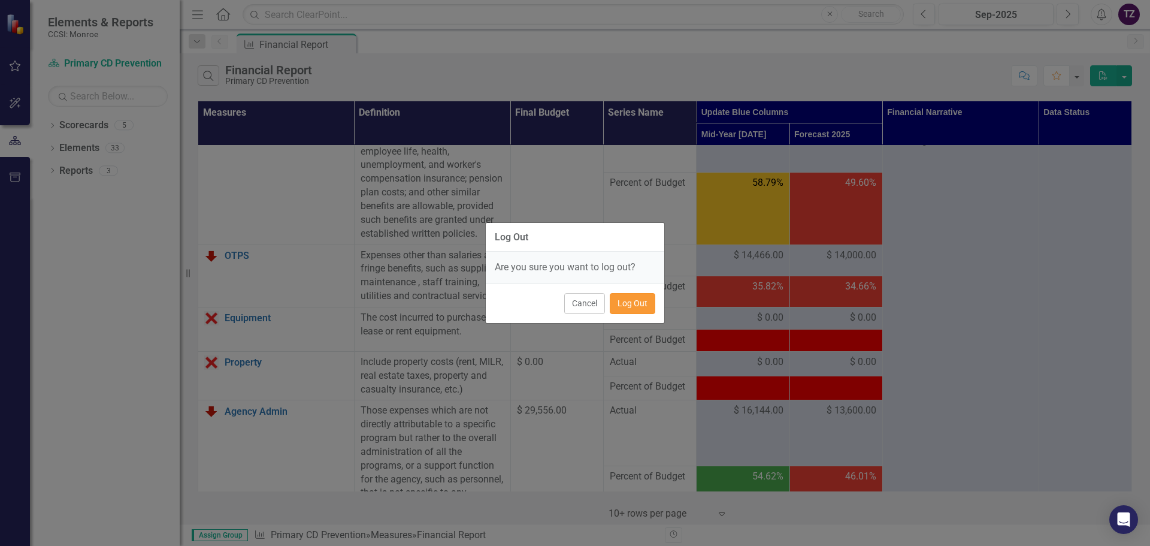
click at [631, 304] on button "Log Out" at bounding box center [633, 303] width 46 height 21
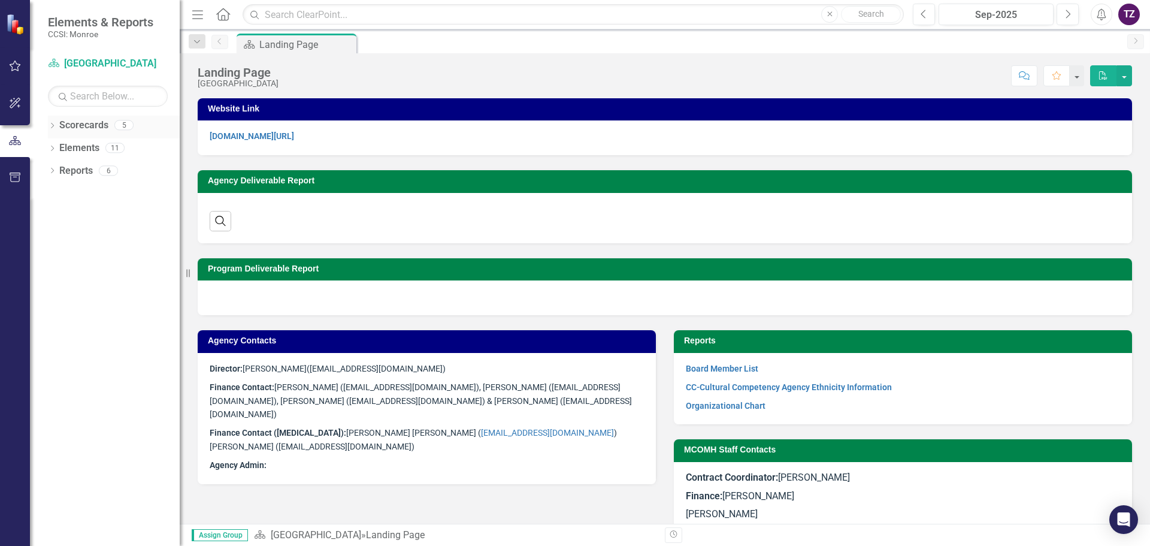
click at [54, 128] on icon "Dropdown" at bounding box center [52, 126] width 8 height 7
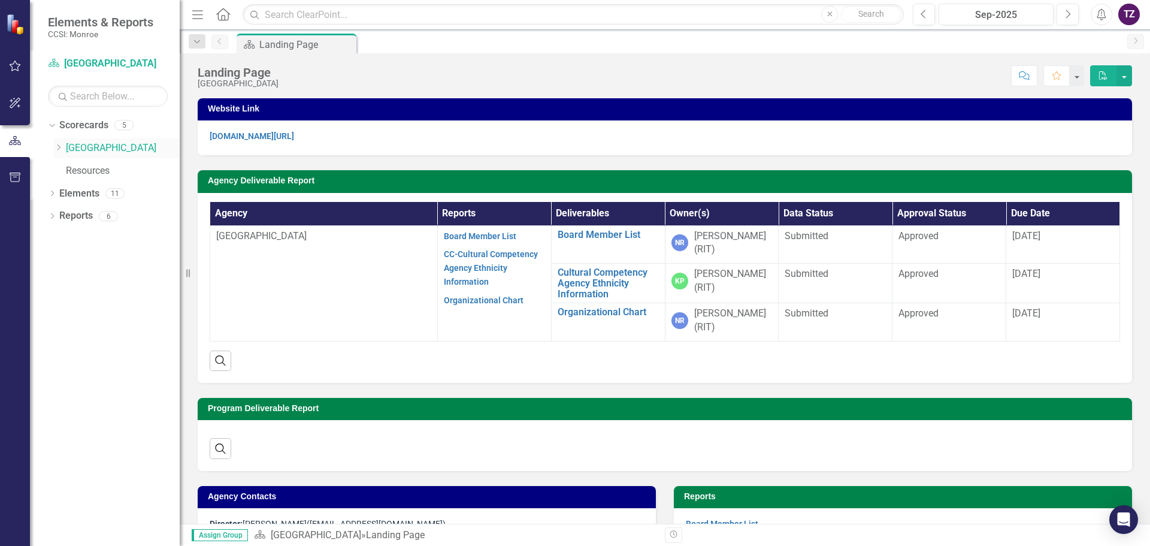
click at [66, 147] on link "[GEOGRAPHIC_DATA]" at bounding box center [123, 148] width 114 height 14
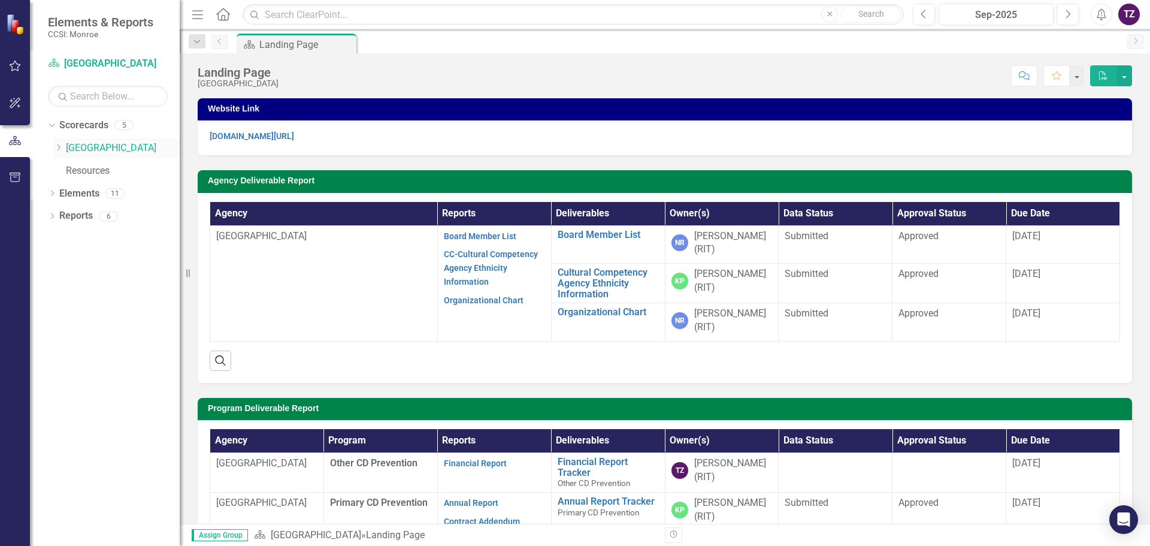
click at [61, 147] on icon "Dropdown" at bounding box center [58, 147] width 9 height 7
click at [105, 195] on link "Primary CD Prevention" at bounding box center [129, 194] width 102 height 14
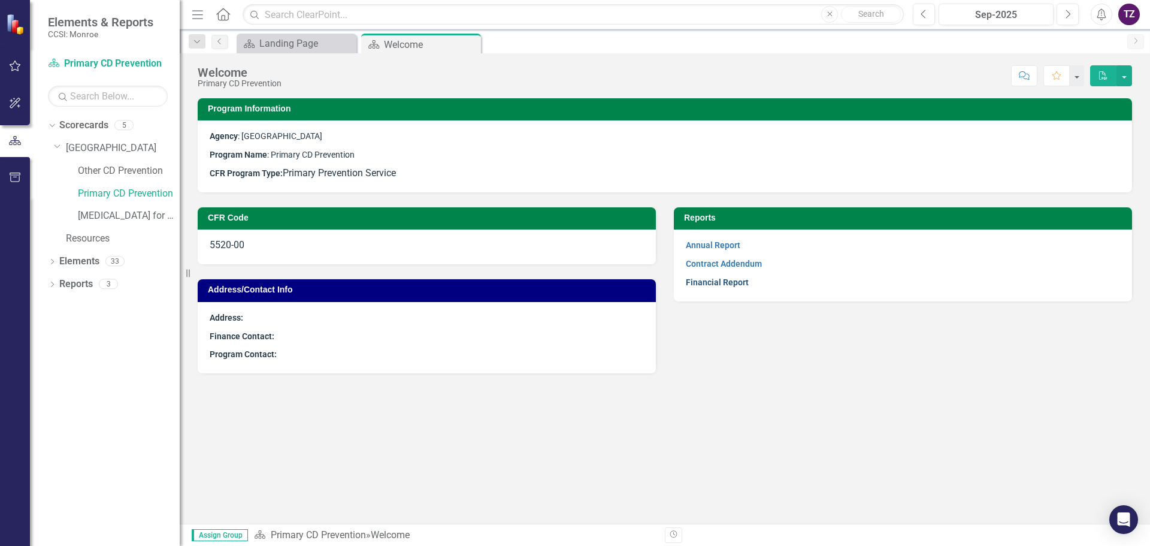
click at [727, 282] on link "Financial Report" at bounding box center [717, 282] width 63 height 10
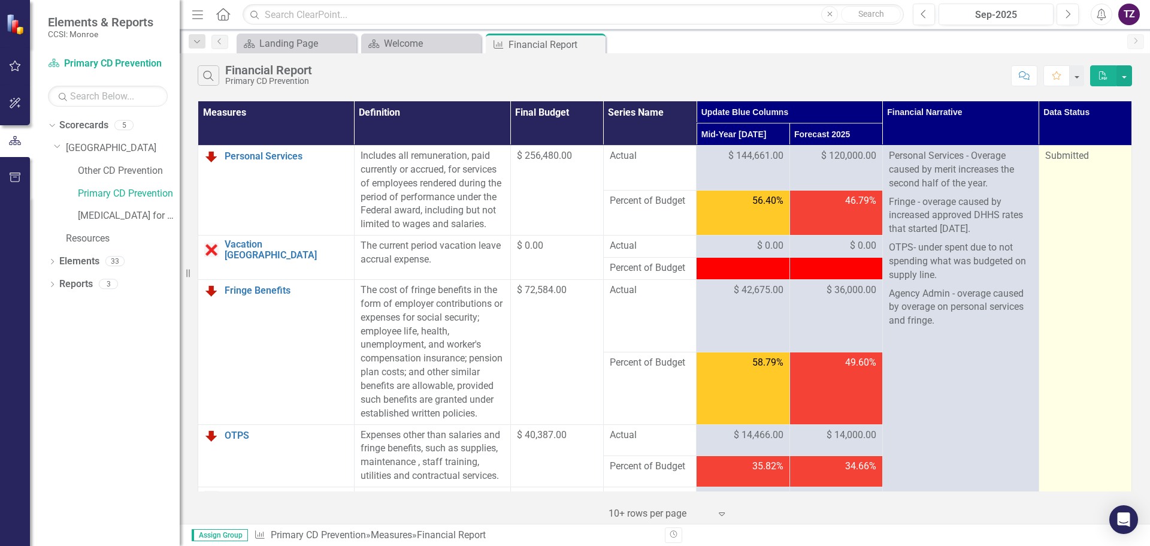
click at [1088, 155] on div "Submitted" at bounding box center [1085, 156] width 80 height 14
click at [1081, 155] on span "Submitted" at bounding box center [1067, 155] width 44 height 11
click at [1066, 159] on span "Submitted" at bounding box center [1067, 155] width 44 height 11
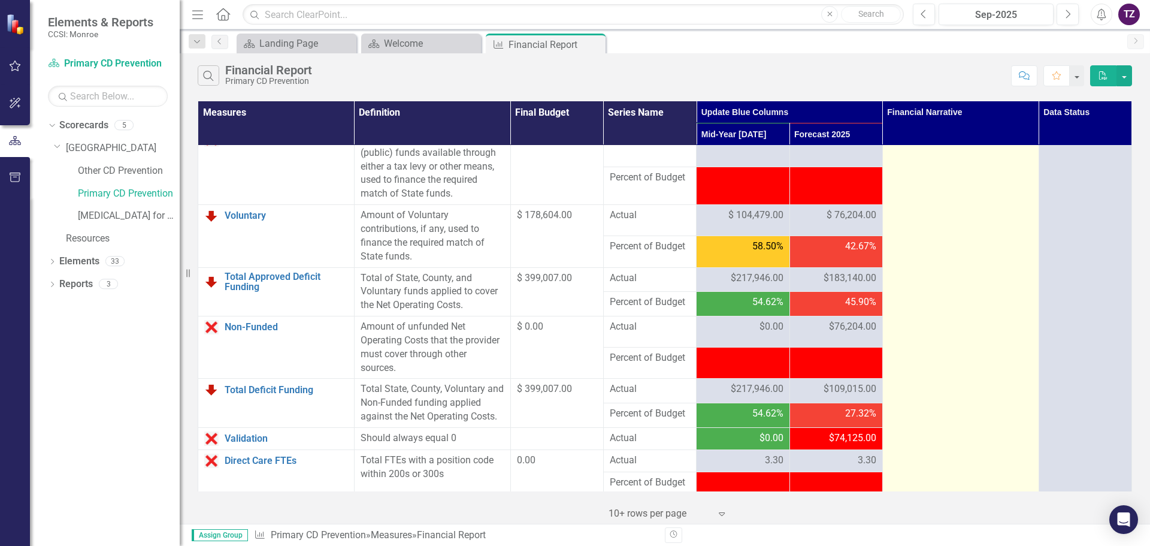
scroll to position [1438, 0]
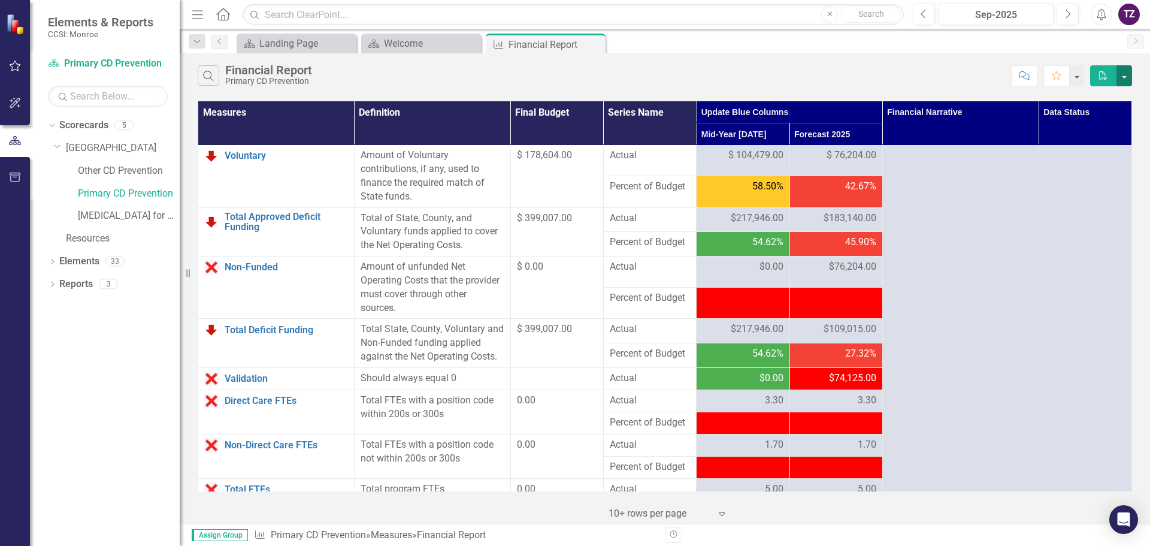
click at [1126, 77] on button "button" at bounding box center [1125, 75] width 16 height 21
click at [1088, 141] on link "Email Email Page" at bounding box center [1084, 142] width 95 height 22
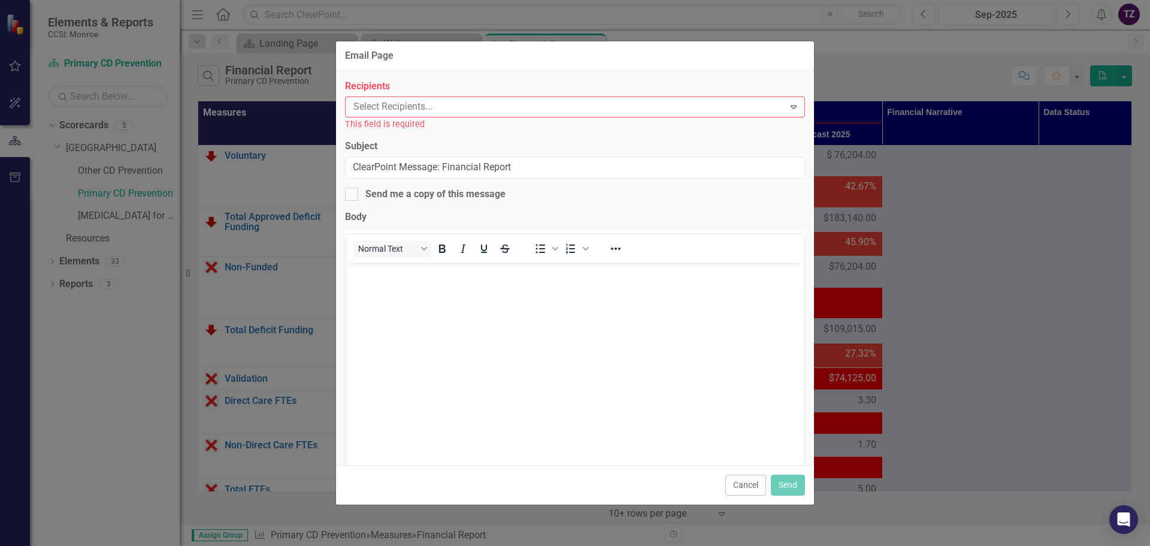
scroll to position [0, 0]
click at [395, 100] on div at bounding box center [567, 107] width 436 height 16
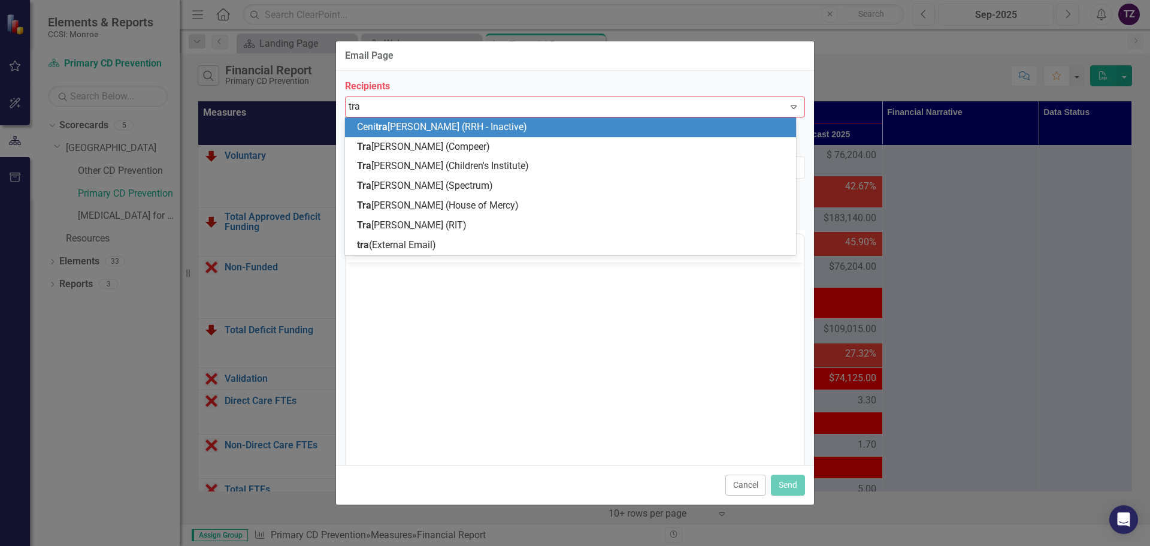
type input "trac"
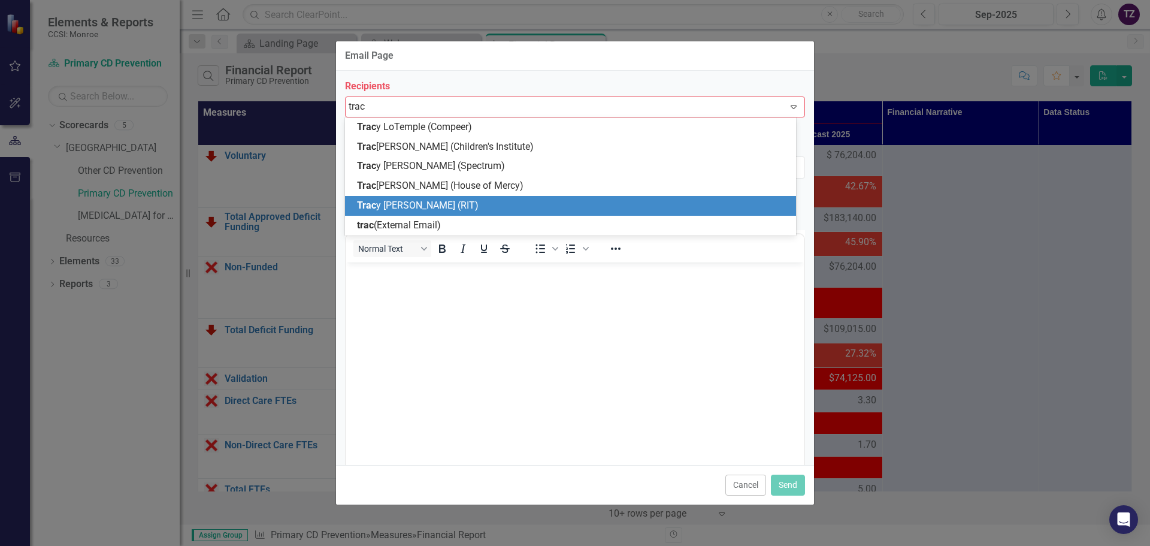
click at [397, 198] on div "Trac y Zoellick (RIT)" at bounding box center [570, 206] width 451 height 20
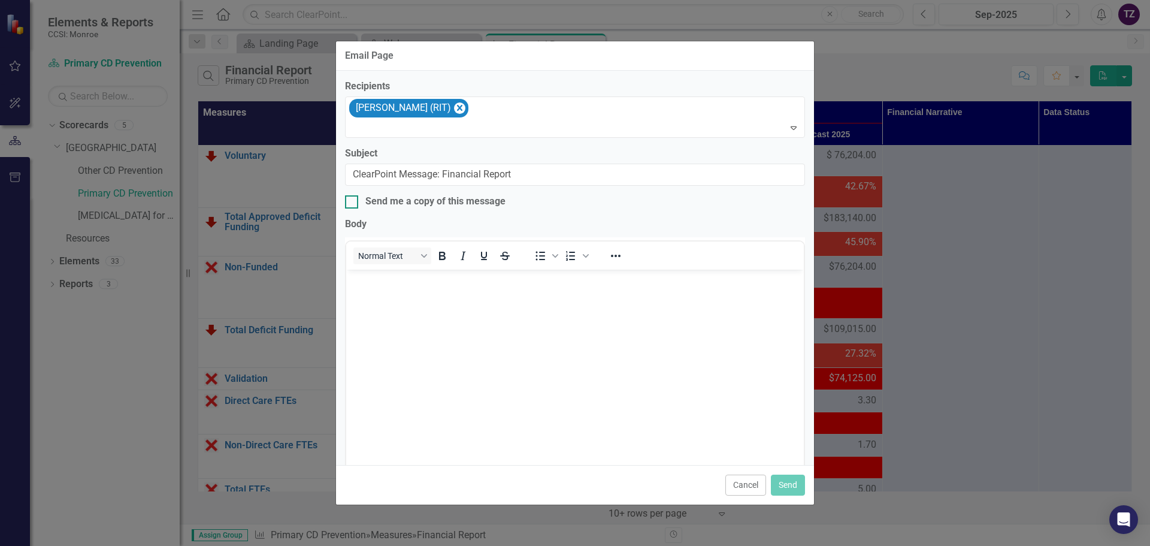
click at [352, 203] on div at bounding box center [351, 201] width 13 height 13
click at [352, 203] on input "Send me a copy of this message" at bounding box center [349, 199] width 8 height 8
click at [349, 202] on input "Send me a copy of this message" at bounding box center [349, 199] width 8 height 8
checkbox input "false"
click at [391, 264] on div "Normal Text" at bounding box center [434, 255] width 177 height 23
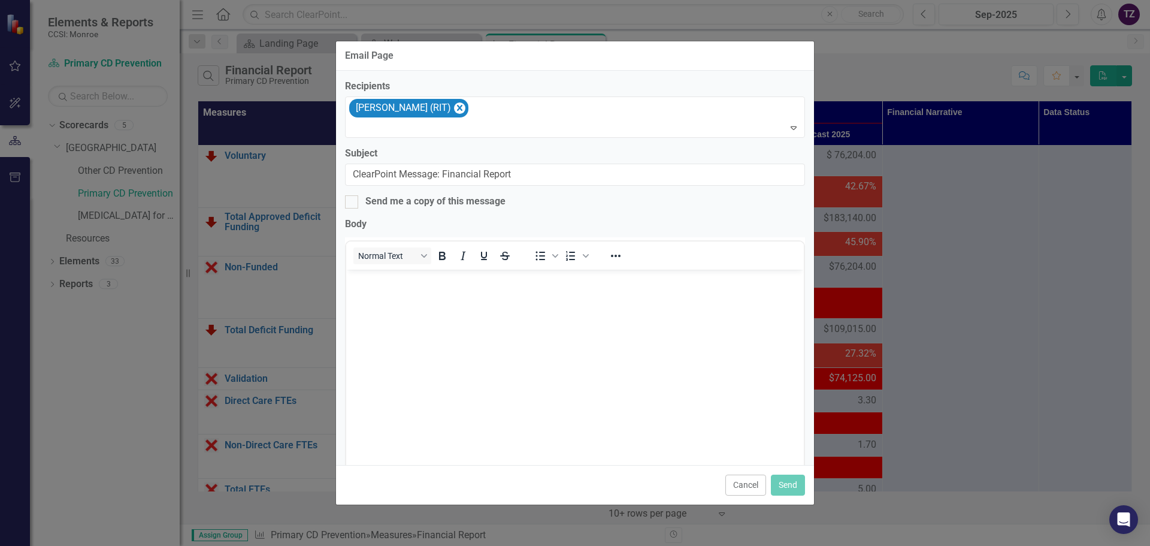
click at [404, 298] on body "Rich Text Area. Press ALT-0 for help." at bounding box center [575, 359] width 458 height 180
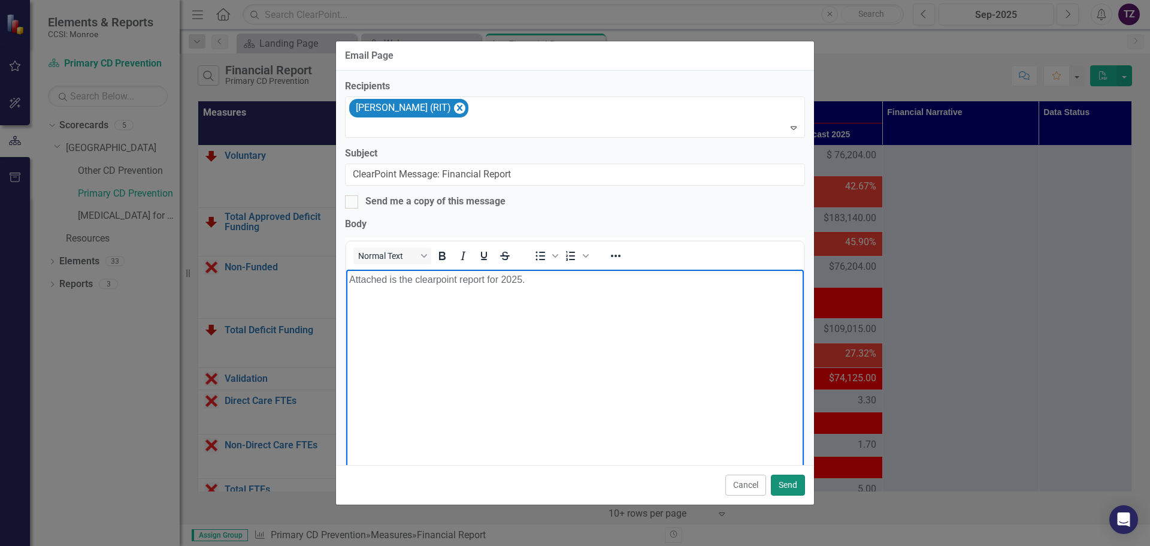
click at [790, 482] on button "Send" at bounding box center [788, 484] width 34 height 21
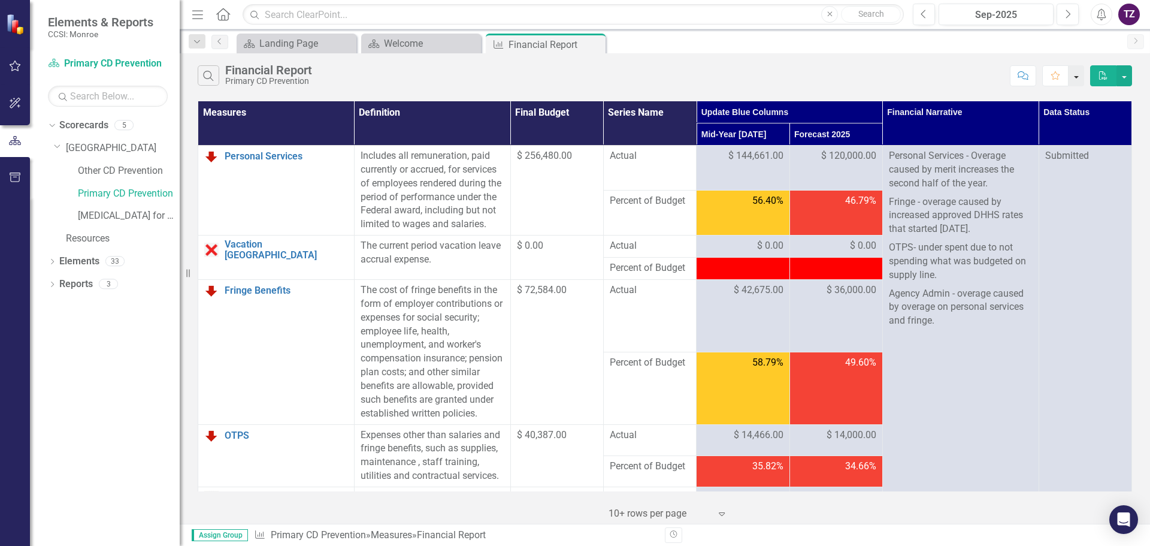
click at [1077, 77] on button "button" at bounding box center [1077, 75] width 16 height 21
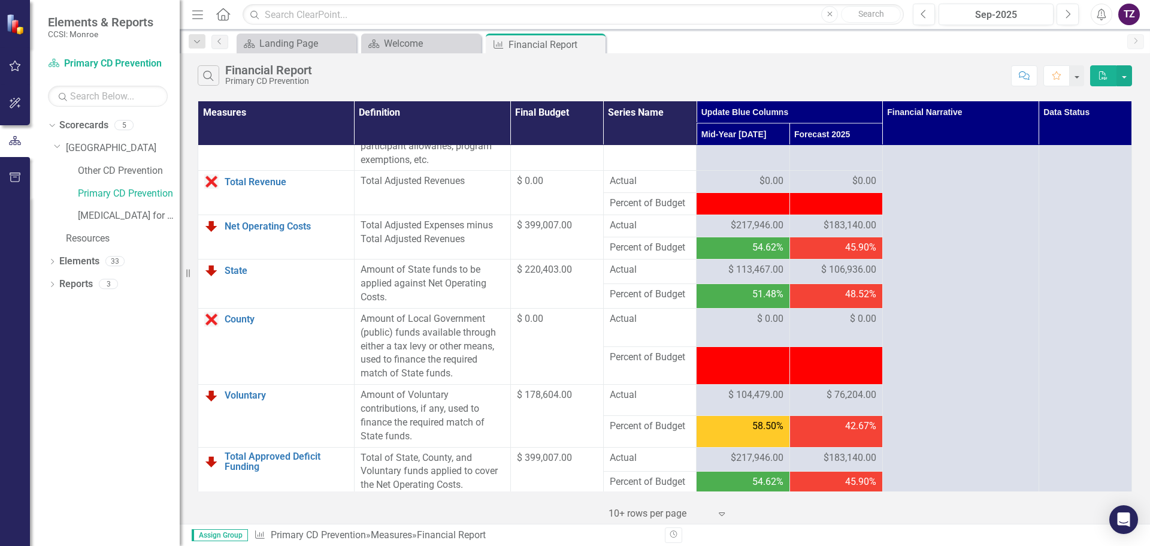
scroll to position [1258, 0]
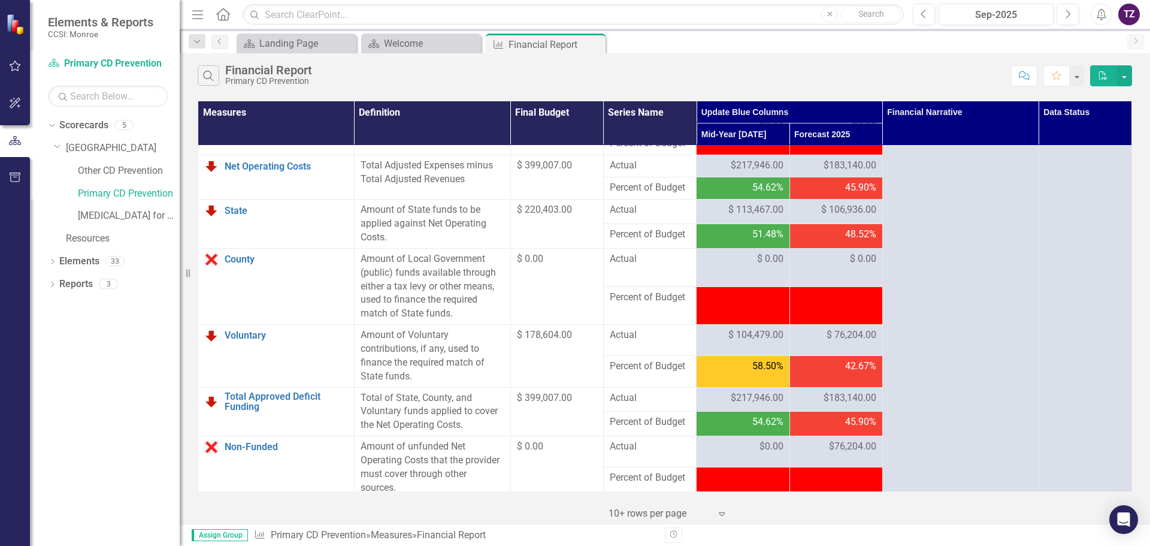
click at [1129, 19] on div "TZ" at bounding box center [1129, 15] width 22 height 22
click at [1094, 152] on link "Logout Log Out" at bounding box center [1092, 151] width 95 height 22
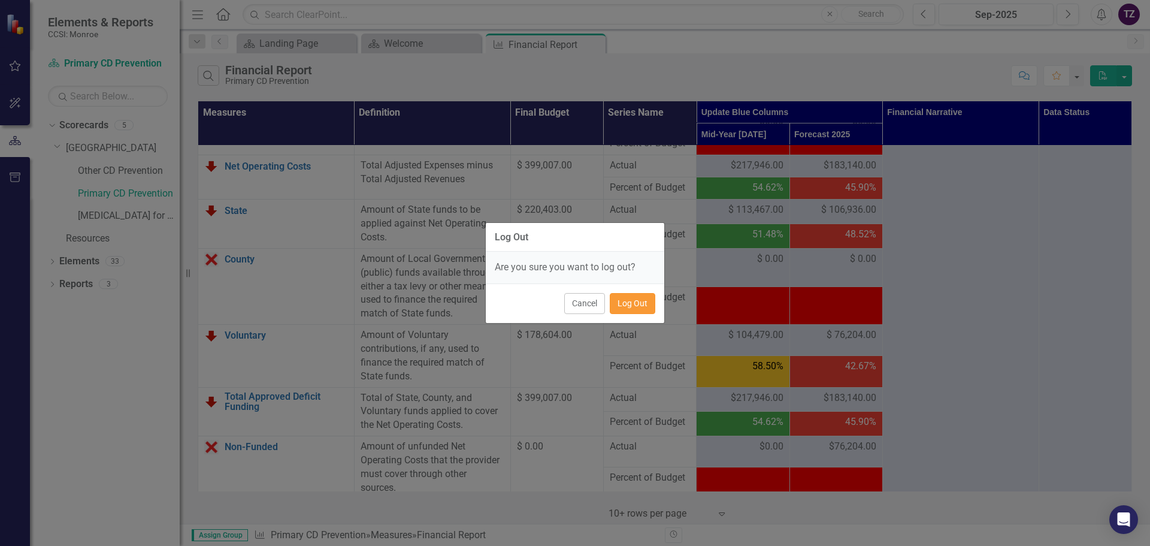
click at [625, 305] on button "Log Out" at bounding box center [633, 303] width 46 height 21
